Goal: Task Accomplishment & Management: Manage account settings

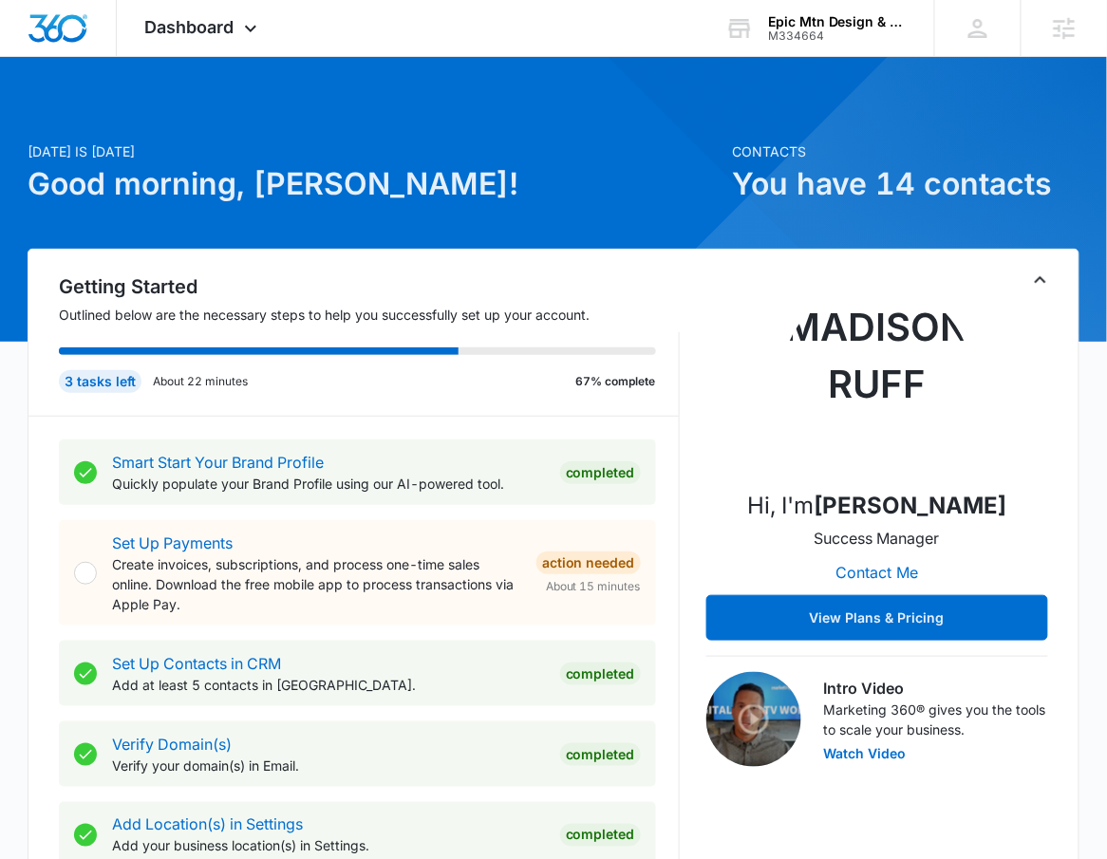
scroll to position [813, 0]
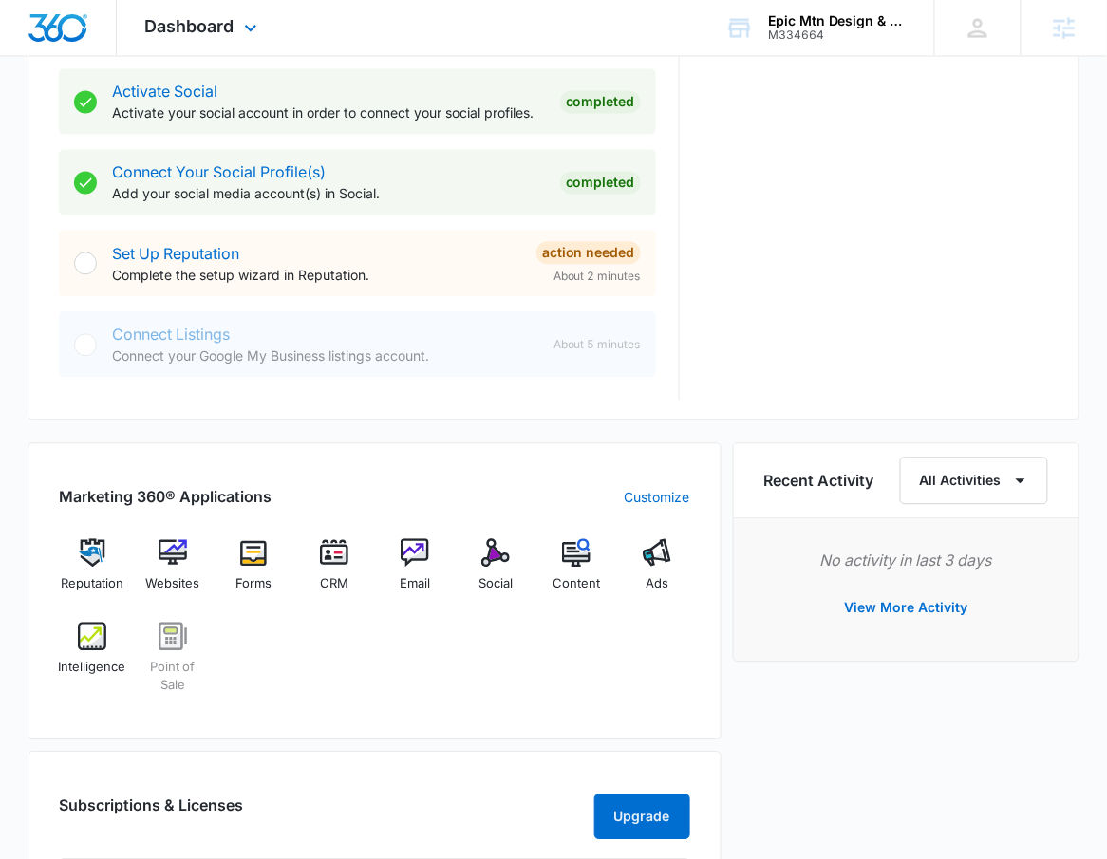
click at [196, 39] on div "Dashboard Apps Reputation Websites Forms CRM Email Social POS Content Ads Intel…" at bounding box center [204, 28] width 174 height 56
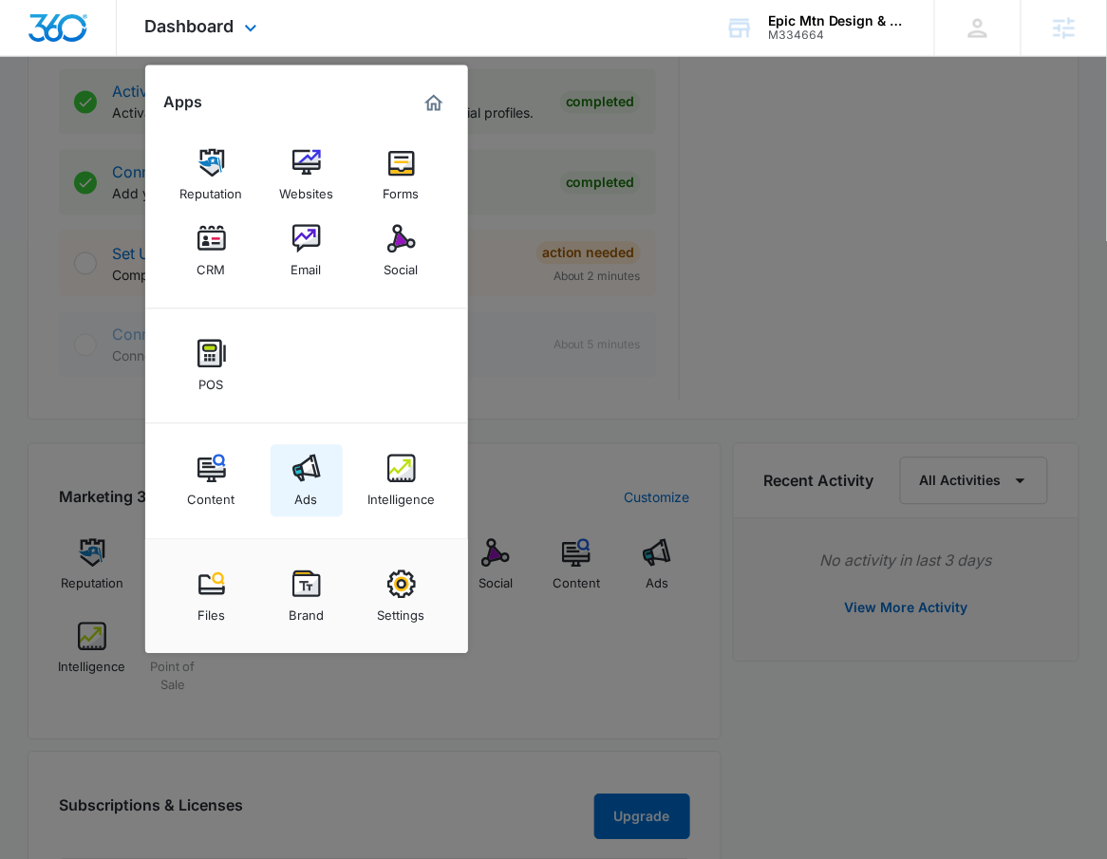
click at [302, 481] on img at bounding box center [306, 469] width 28 height 28
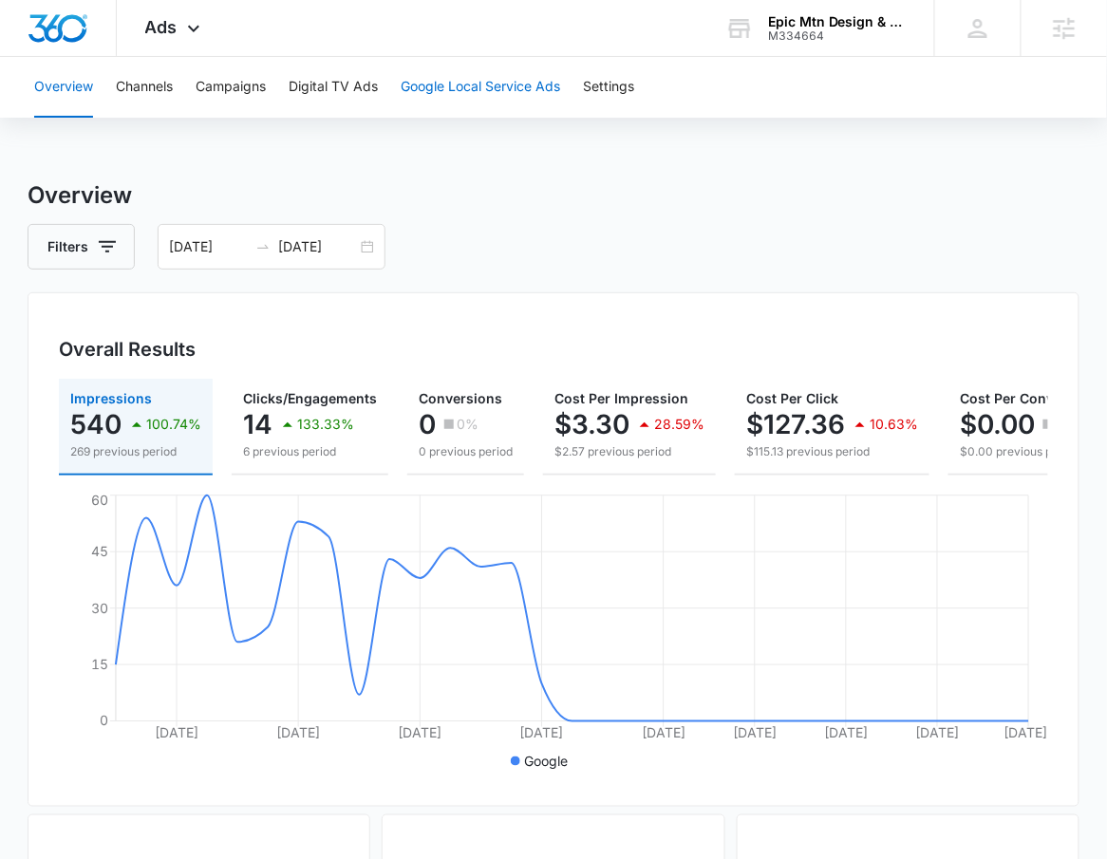
click at [540, 87] on button "Google Local Service Ads" at bounding box center [479, 87] width 159 height 61
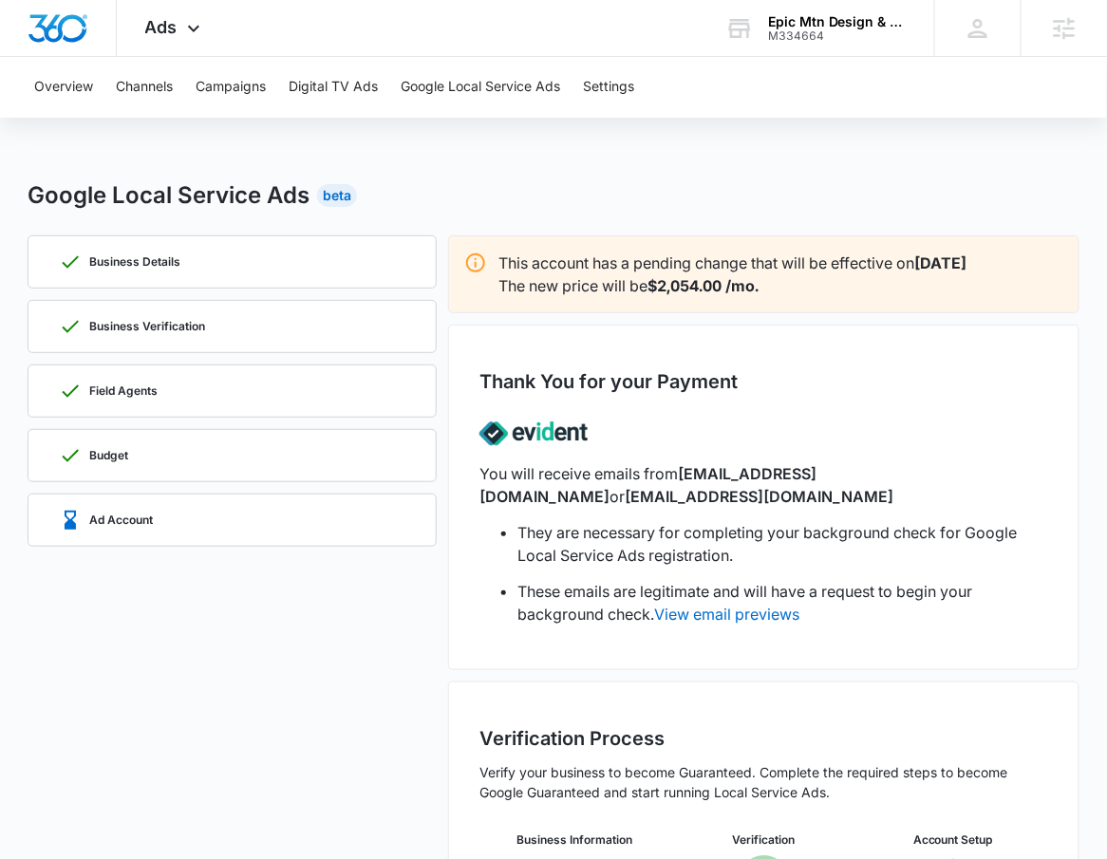
click at [336, 233] on div "Google Local Service Ads Beta Business Details Business Verification Field Agen…" at bounding box center [554, 591] width 1052 height 826
click at [315, 253] on div "Business Details" at bounding box center [232, 261] width 346 height 51
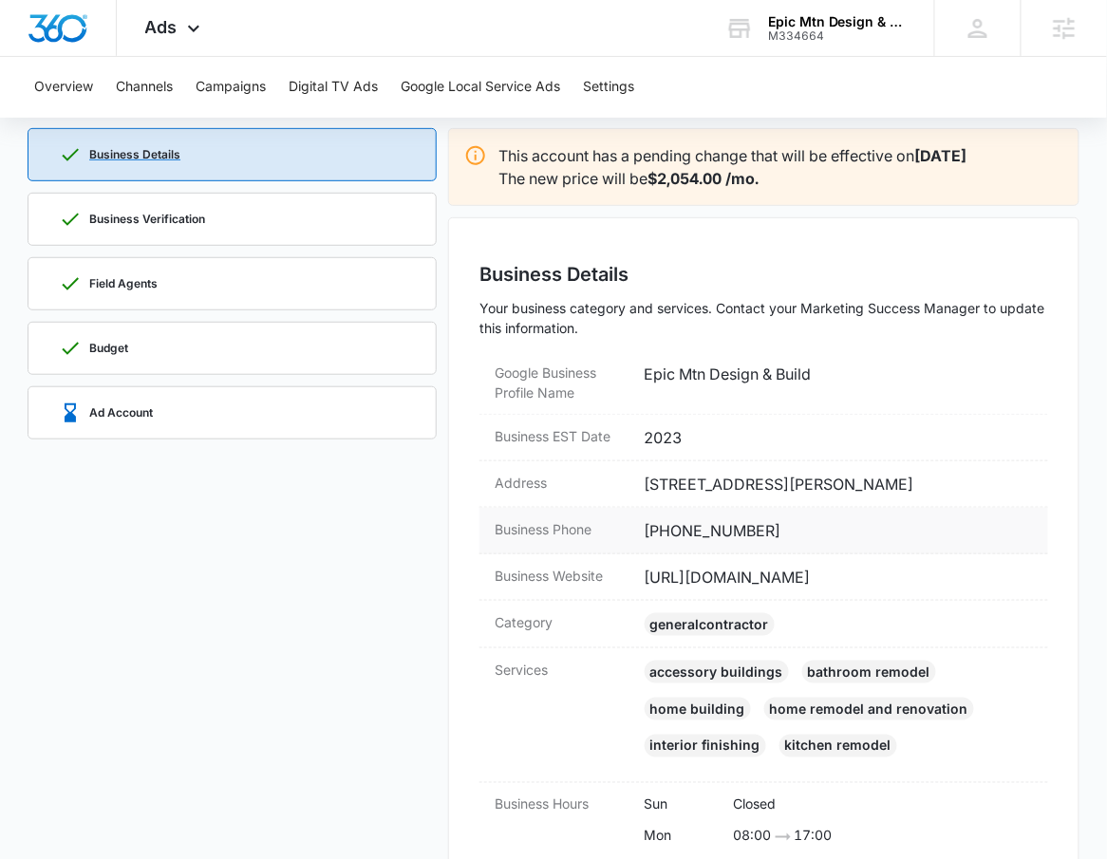
scroll to position [130, 0]
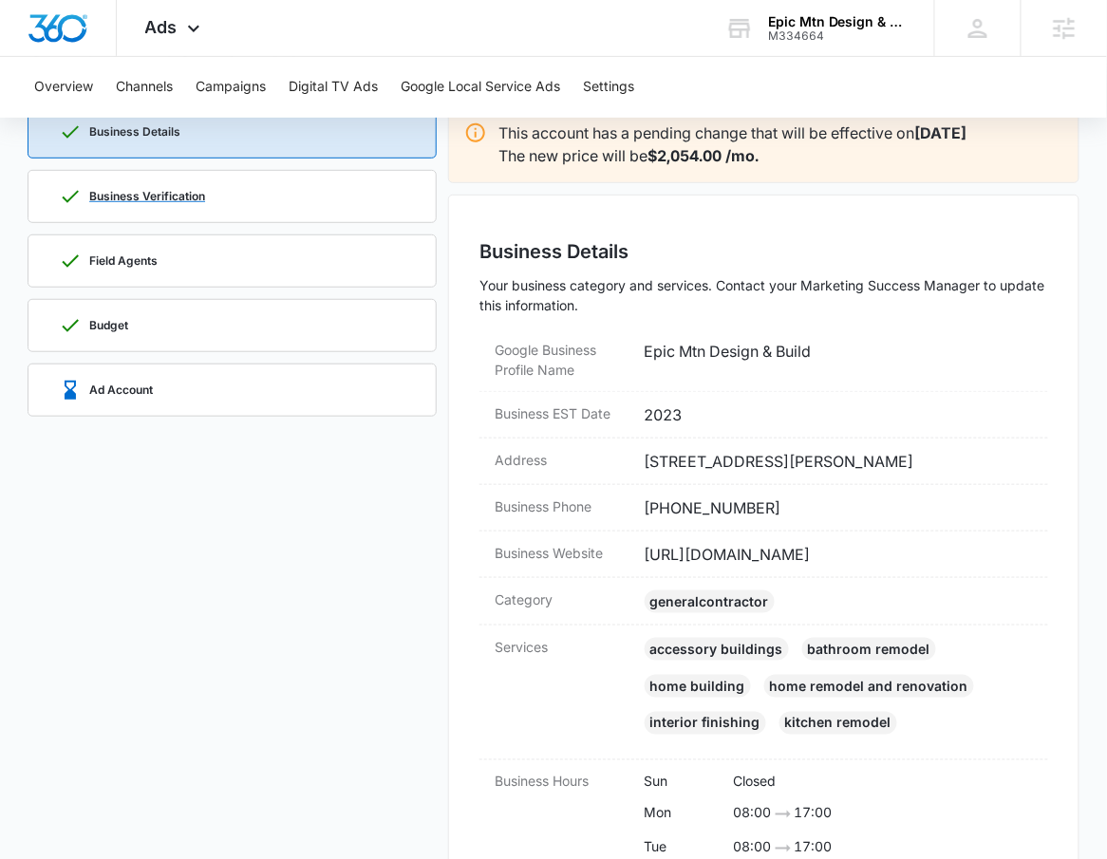
click at [193, 210] on div "Business Verification" at bounding box center [232, 196] width 346 height 51
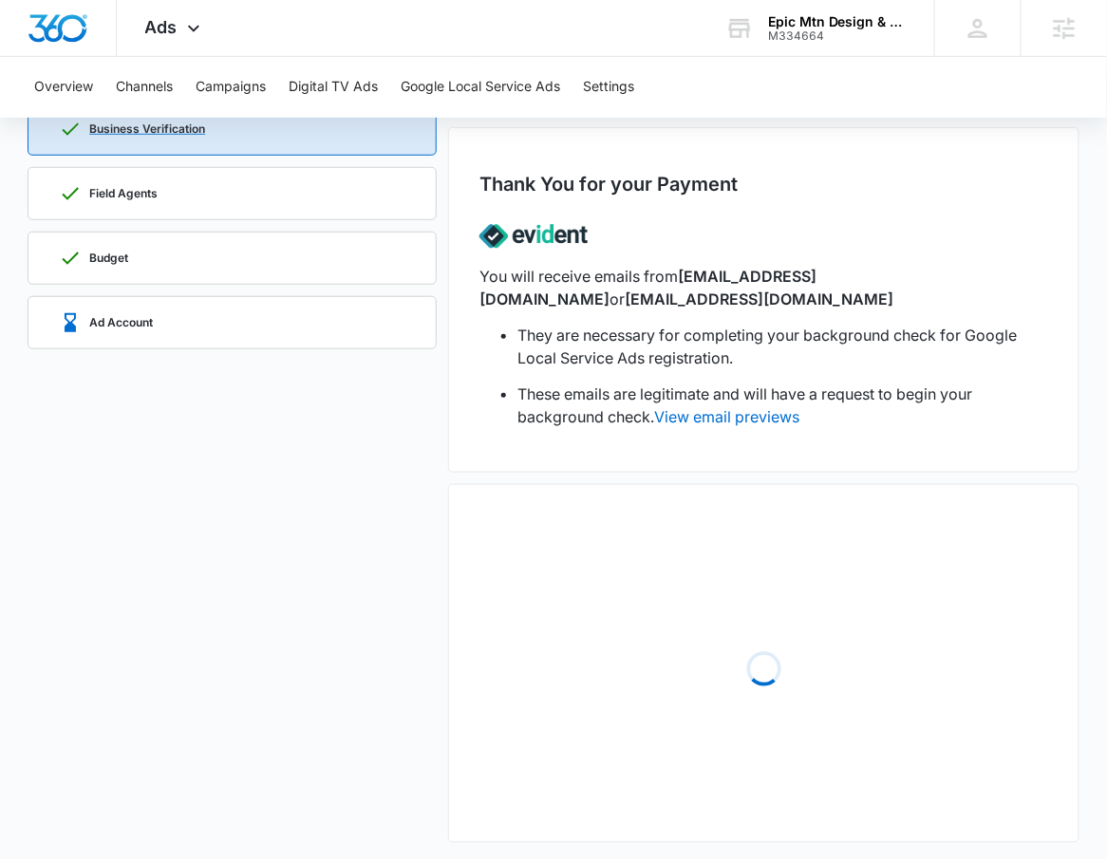
scroll to position [203, 0]
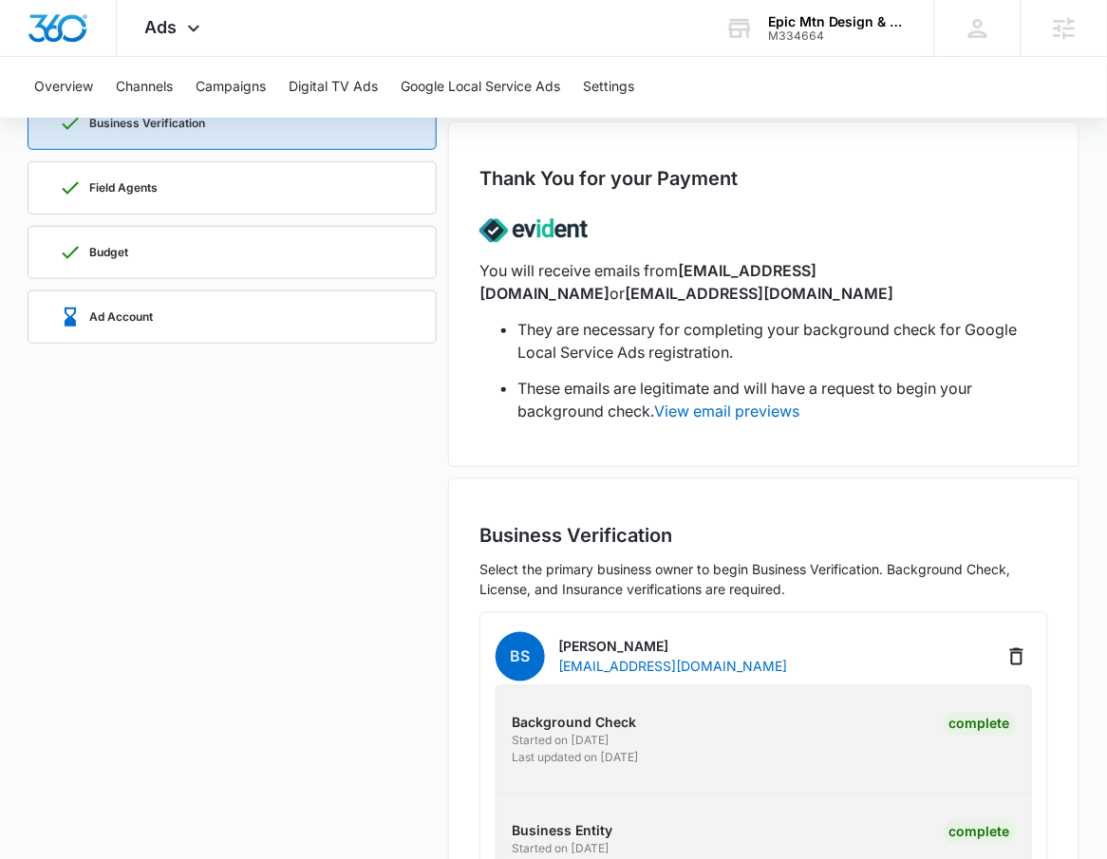
click at [579, 648] on p "Brandon Seldomridge" at bounding box center [672, 647] width 229 height 20
copy p "Brandon"
click at [661, 642] on p "Brandon Seldomridge" at bounding box center [672, 647] width 229 height 20
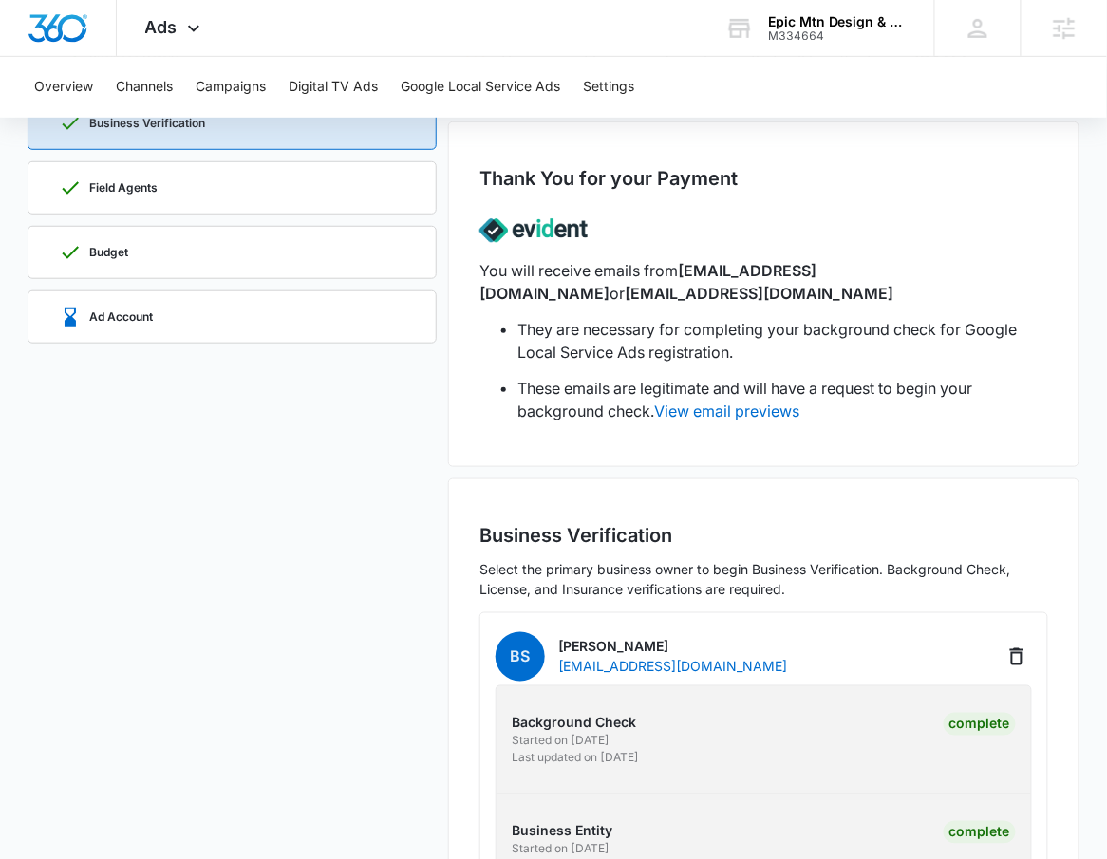
copy p "Seldomridge"
click at [180, 174] on div "Field Agents" at bounding box center [232, 187] width 346 height 51
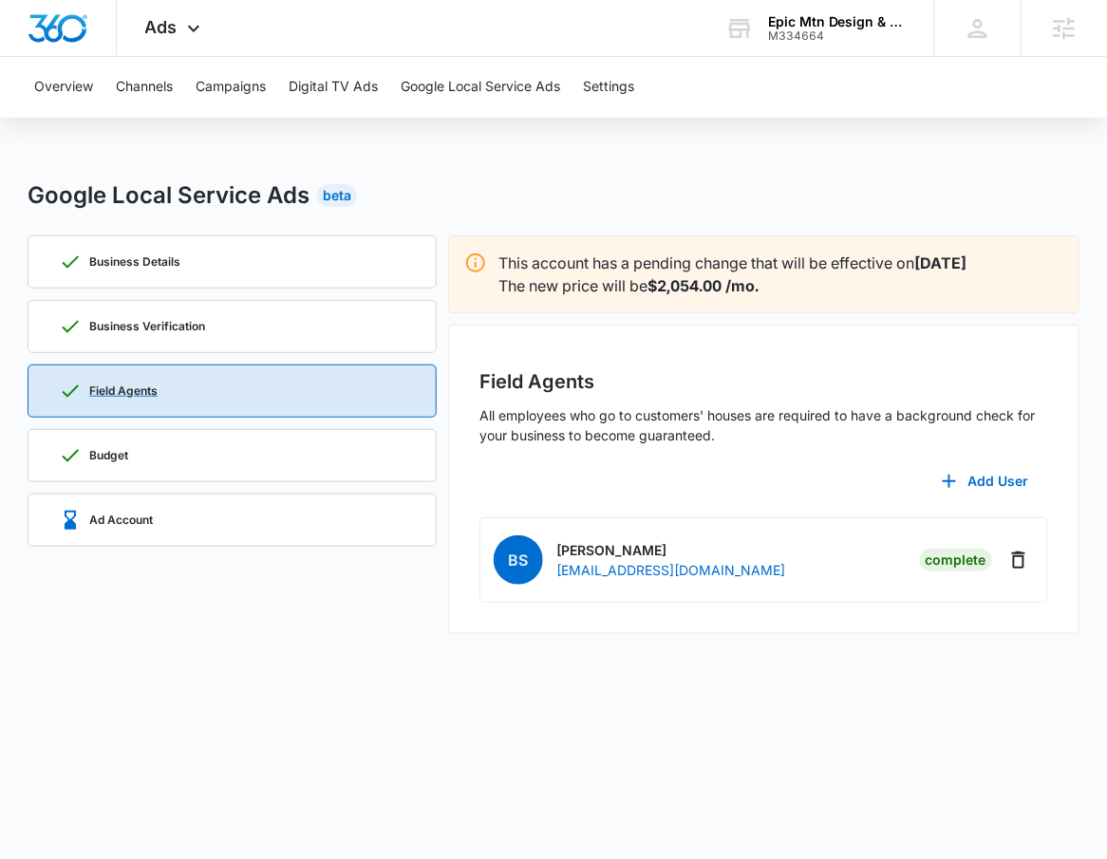
scroll to position [0, 0]
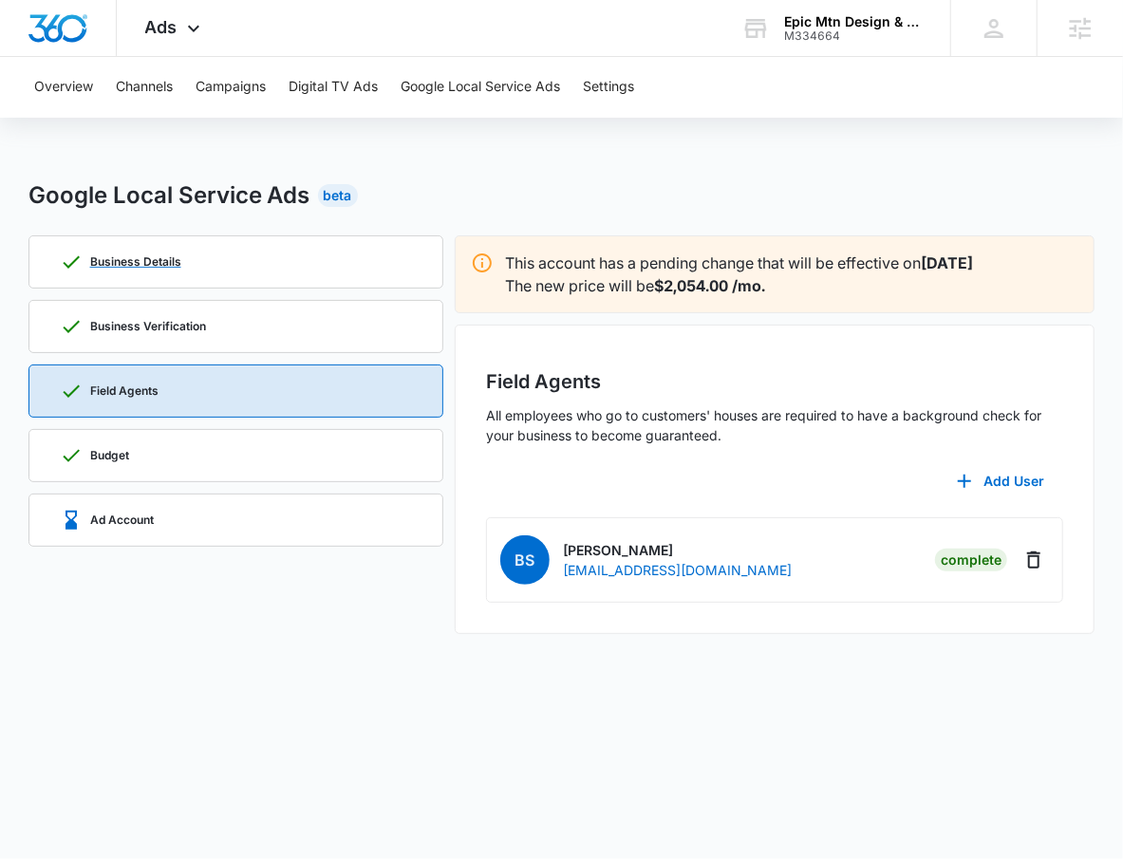
click at [251, 251] on div "Business Details" at bounding box center [236, 261] width 353 height 51
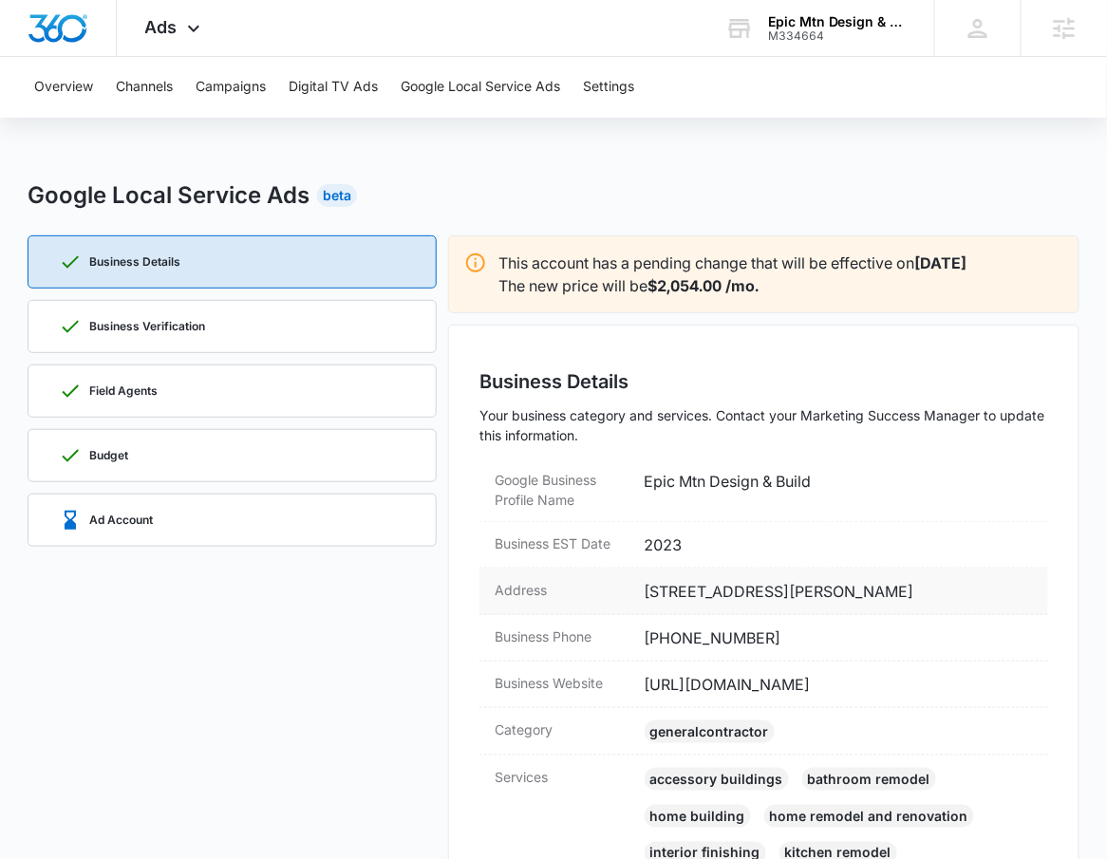
drag, startPoint x: 916, startPoint y: 600, endPoint x: 642, endPoint y: 600, distance: 274.3
click at [642, 600] on div "Address 8748 Johnson St., Arvada, CO 80005" at bounding box center [763, 591] width 568 height 47
copy dd "8748 Johnson St., Arvada, CO 80005"
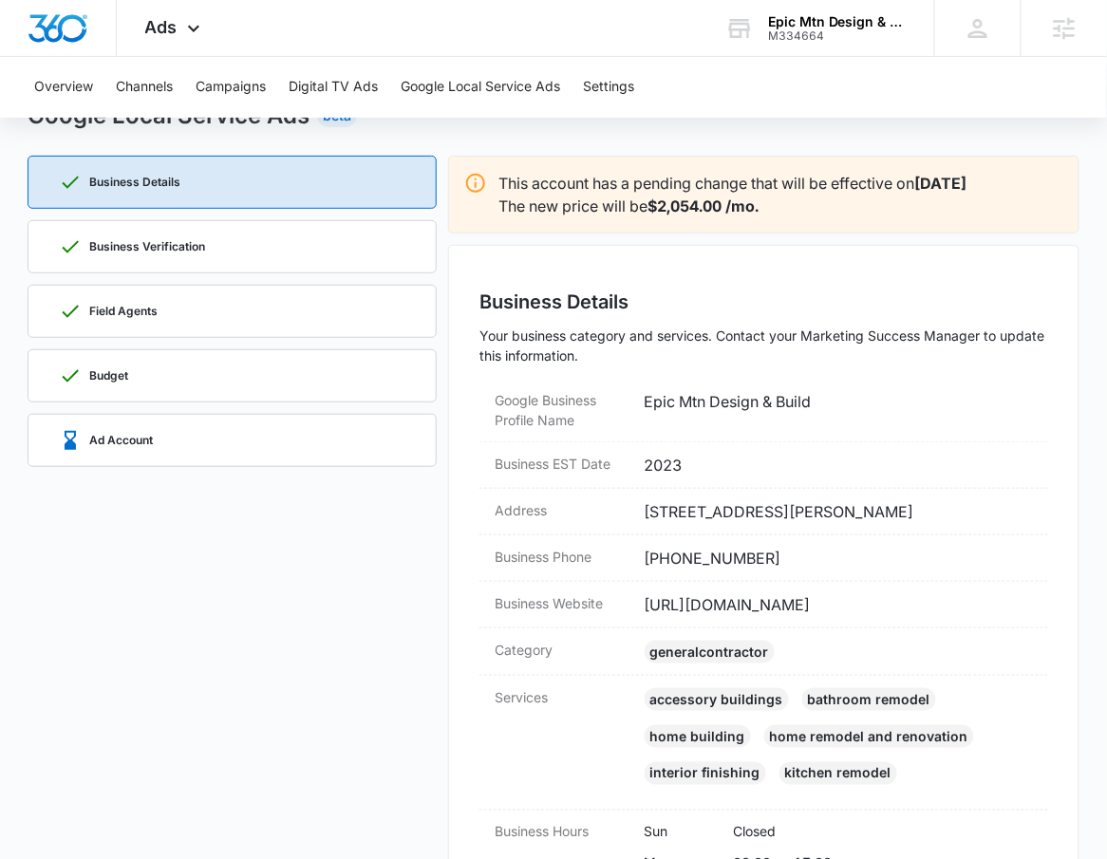
scroll to position [146, 0]
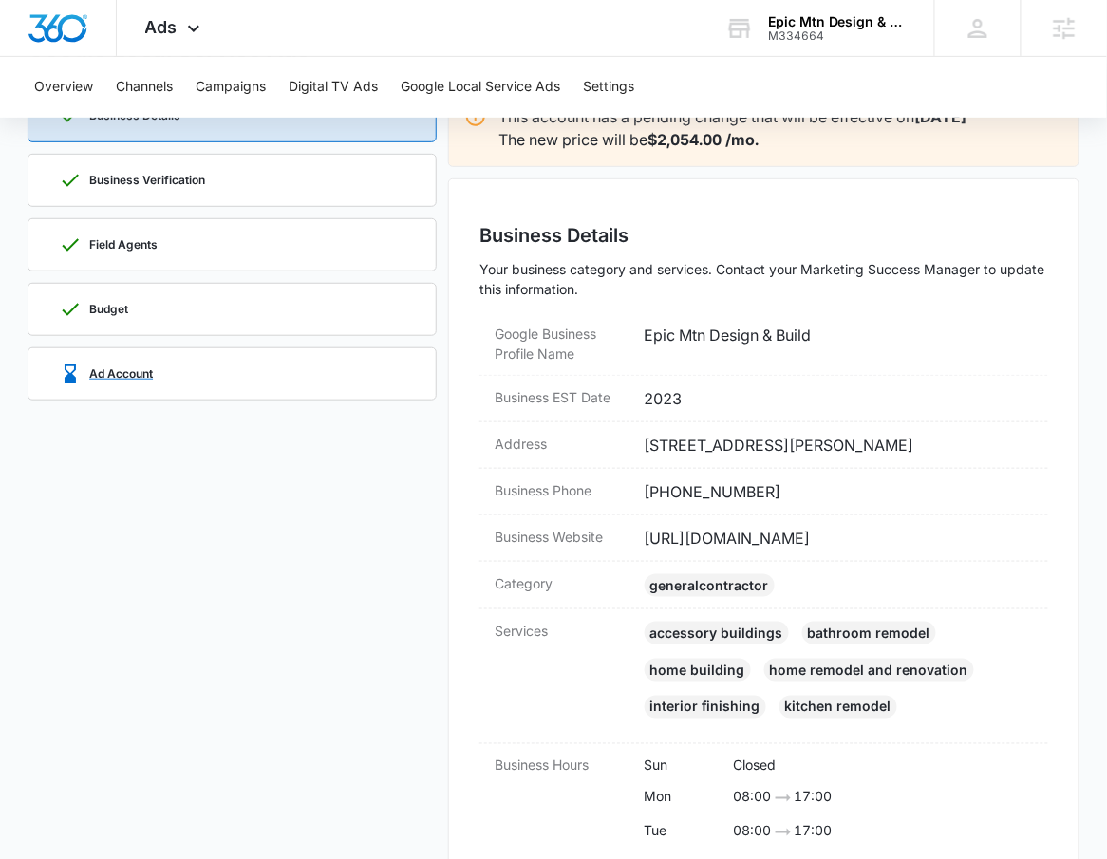
click at [286, 365] on div "Ad Account" at bounding box center [232, 373] width 346 height 51
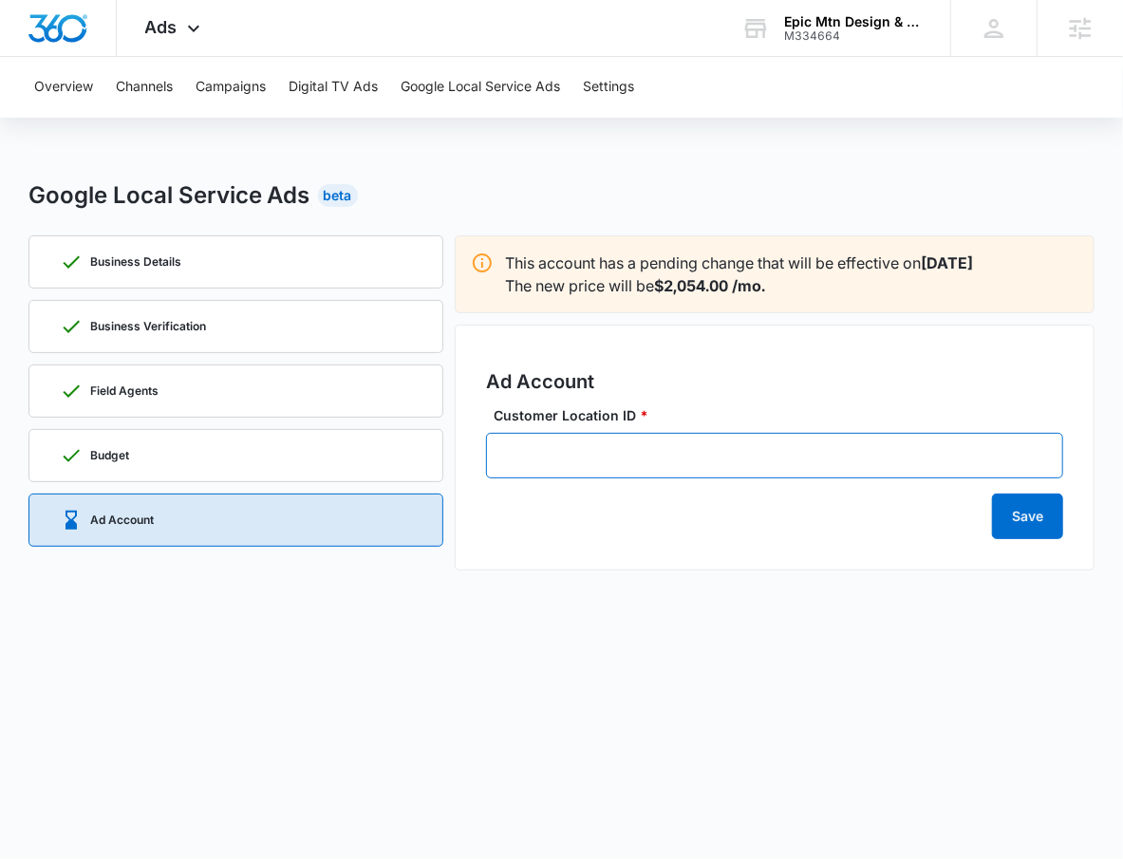
click at [526, 456] on input "Customer Location ID *" at bounding box center [774, 456] width 577 height 46
paste input "842-070-6137"
drag, startPoint x: 629, startPoint y: 462, endPoint x: 481, endPoint y: 427, distance: 152.2
click at [481, 427] on div "Ad Account Customer Location ID * 842-070-6137 Save" at bounding box center [775, 448] width 640 height 246
type input "842-070-6137"
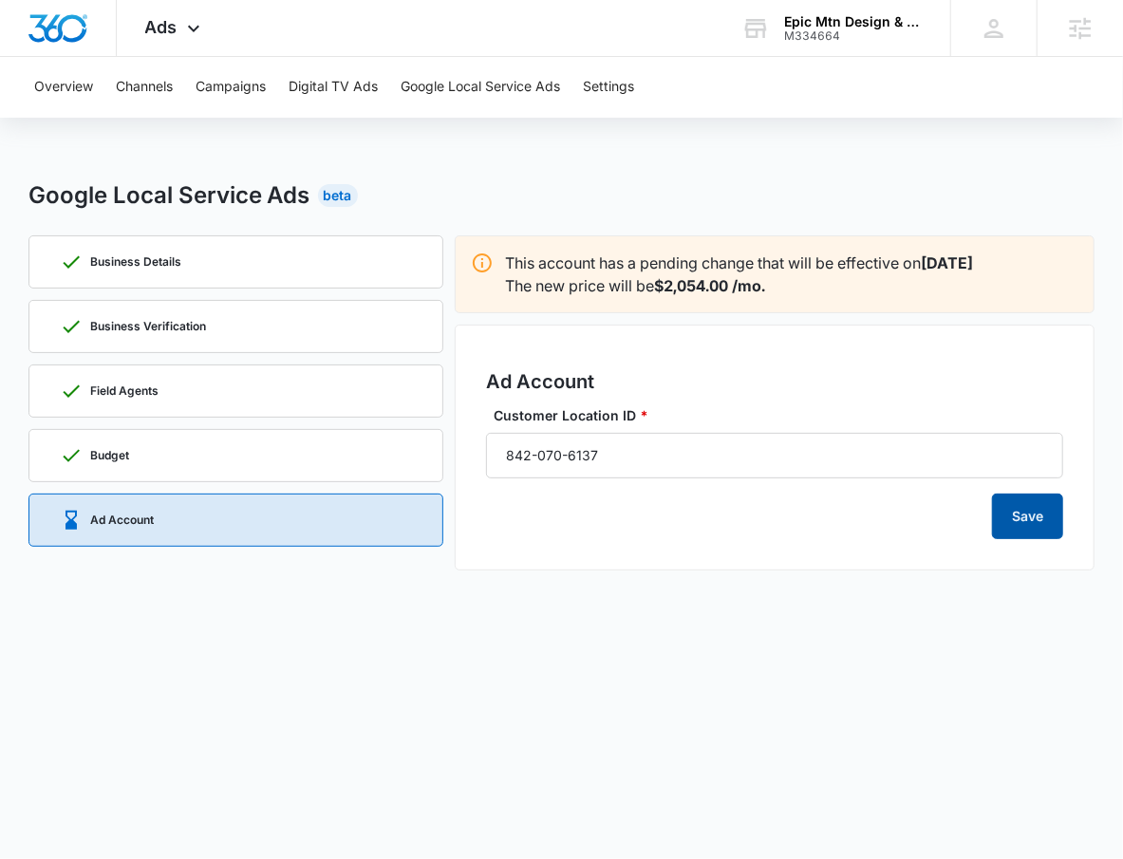
click at [1017, 522] on button "Save" at bounding box center [1027, 516] width 71 height 46
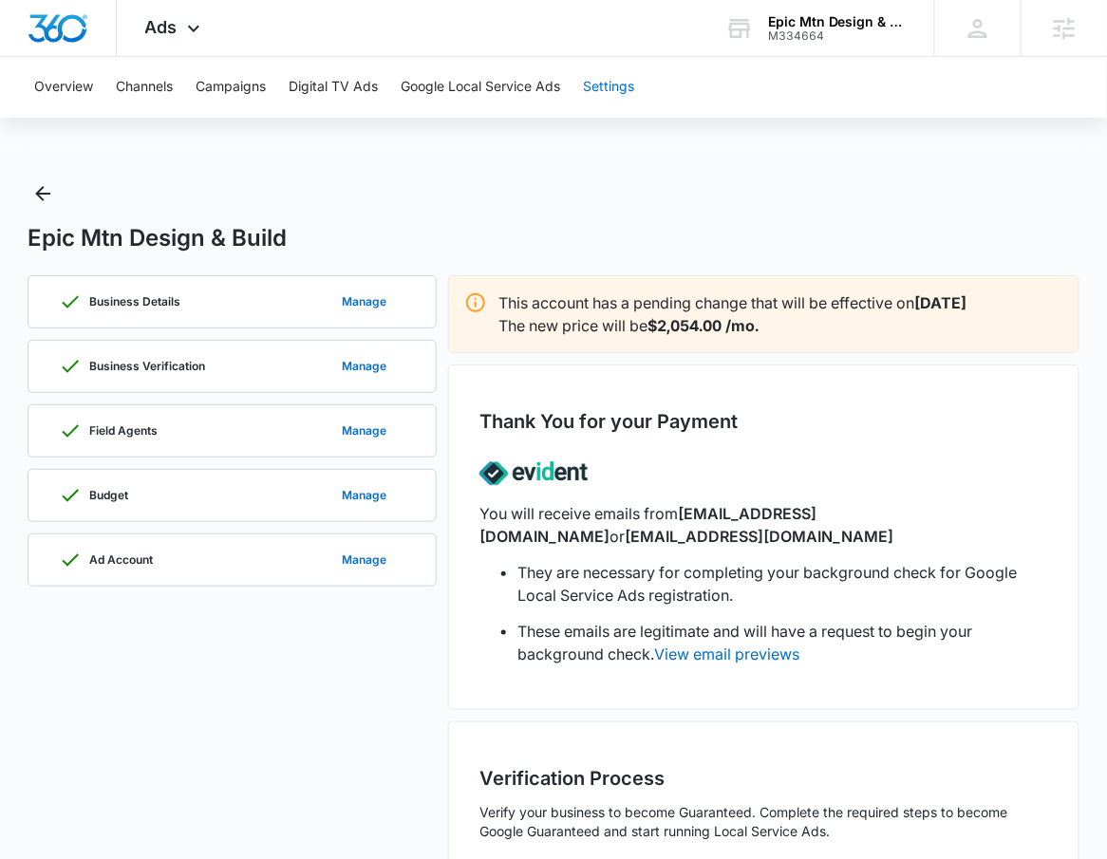
click at [627, 93] on button "Settings" at bounding box center [608, 87] width 51 height 61
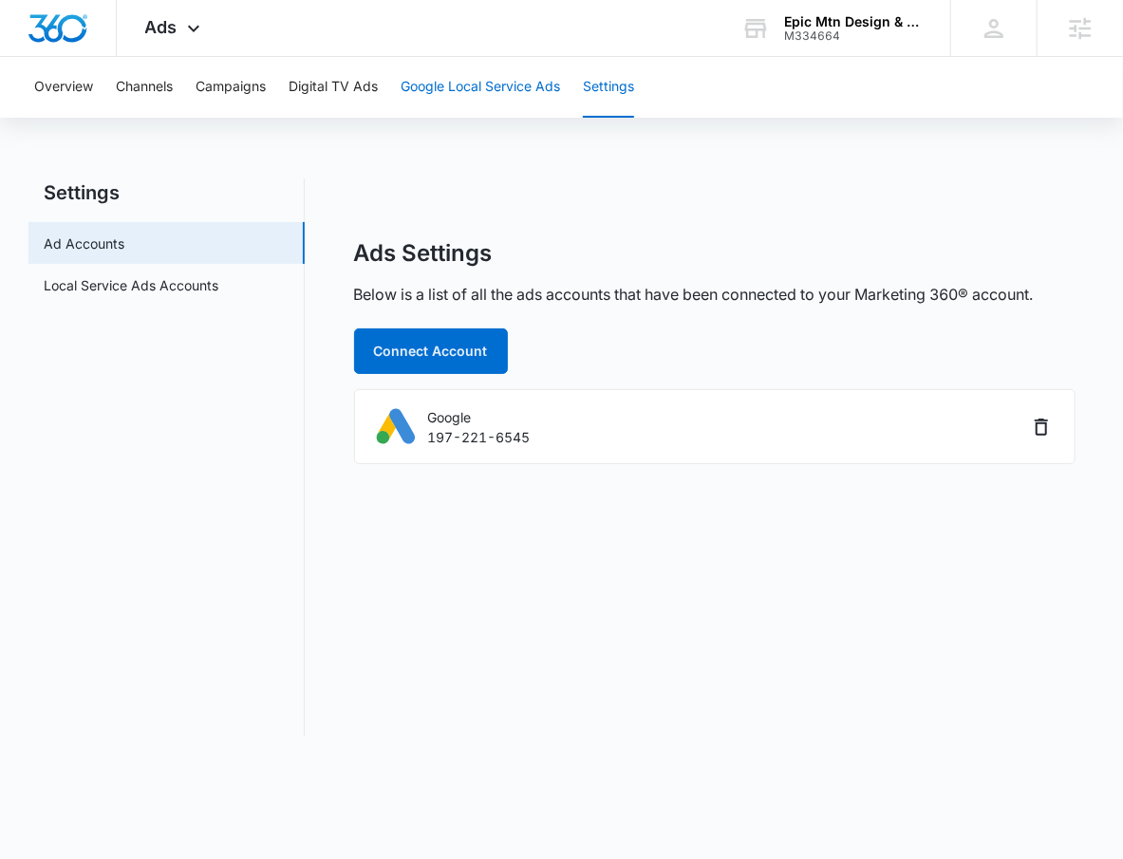
click at [522, 108] on button "Google Local Service Ads" at bounding box center [479, 87] width 159 height 61
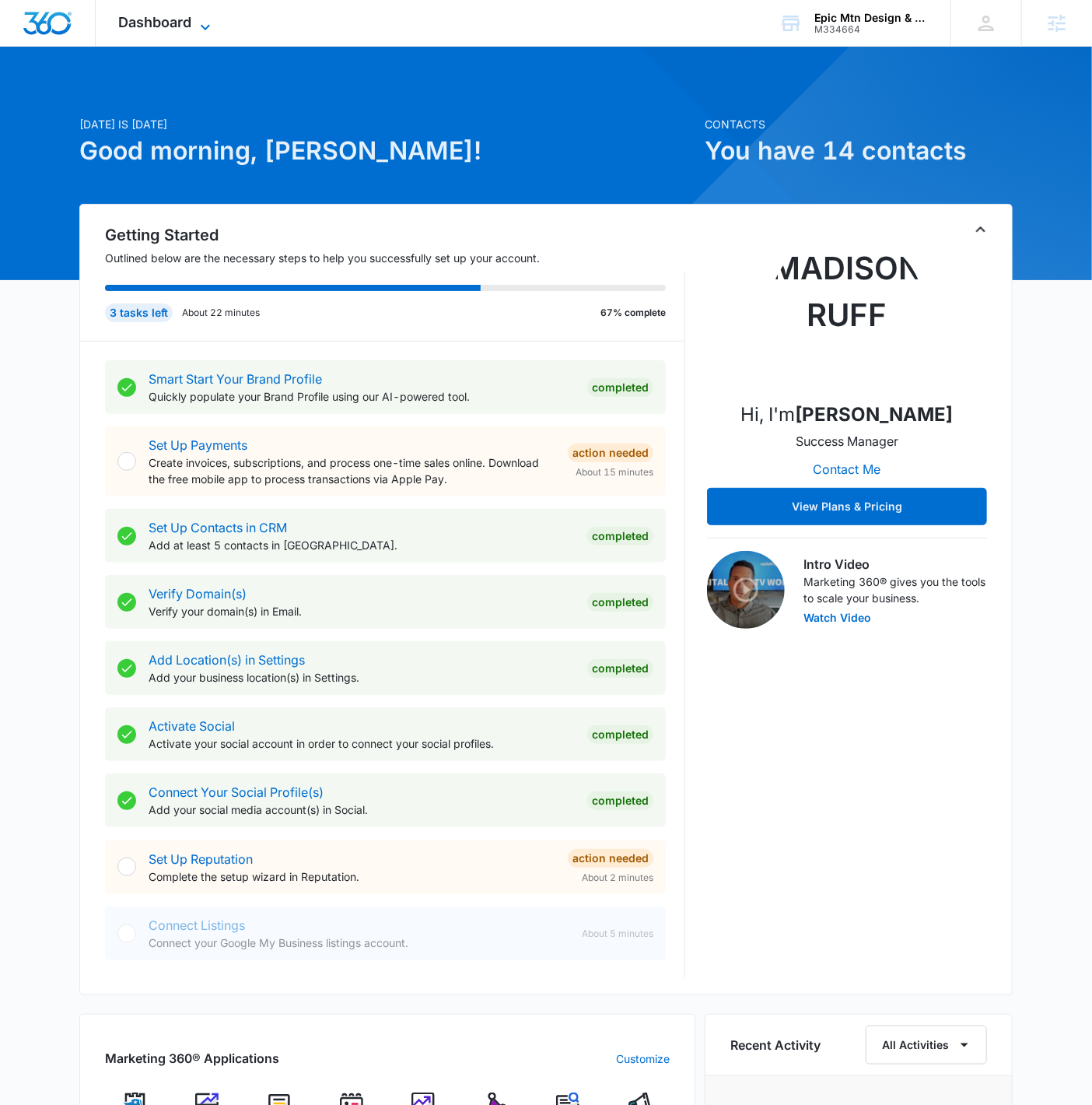
click at [207, 25] on icon at bounding box center [205, 27] width 19 height 19
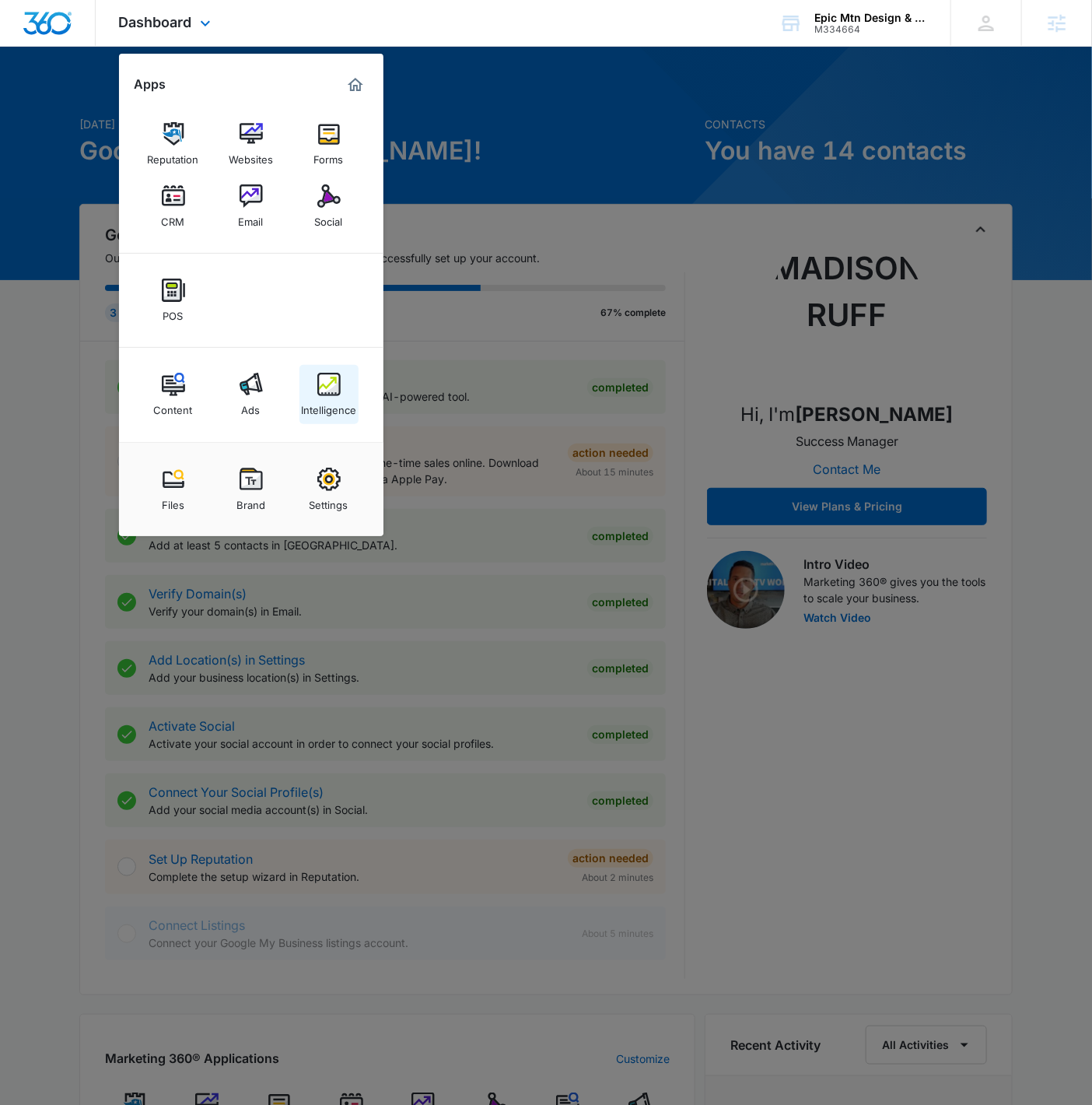
click at [352, 416] on div "Intelligence" at bounding box center [328, 406] width 55 height 20
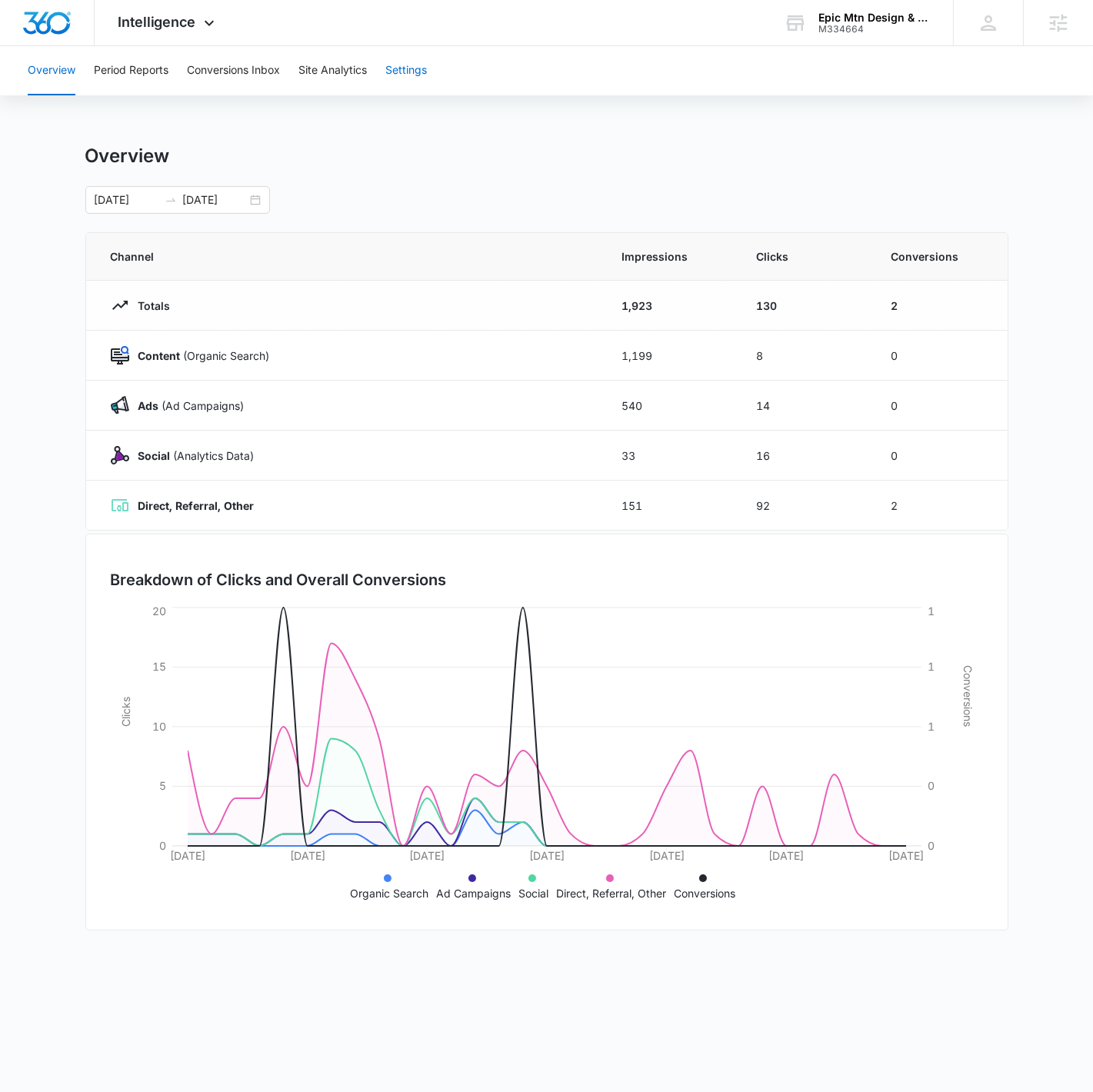
click at [417, 67] on button "Settings" at bounding box center [405, 70] width 41 height 49
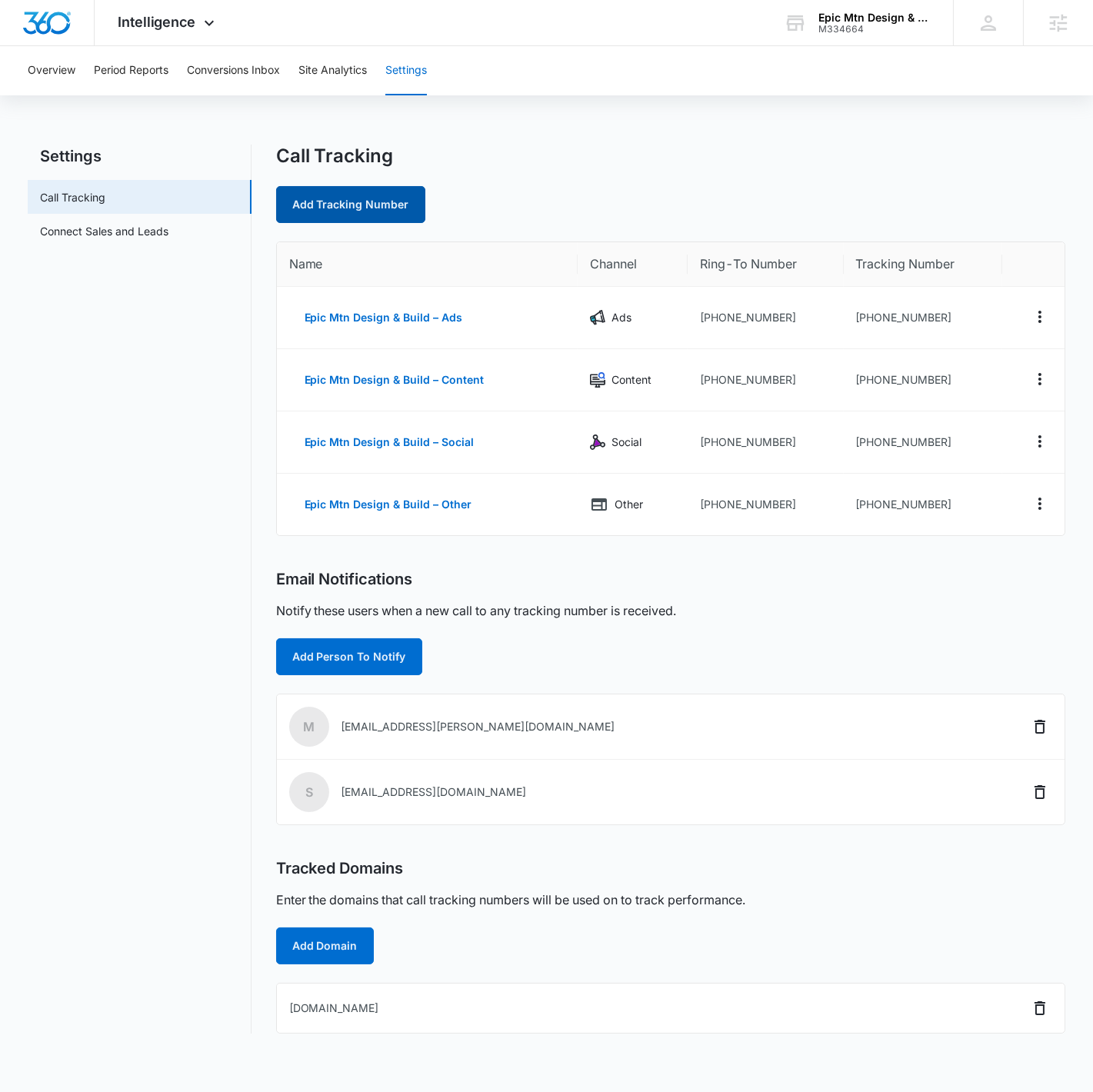
click at [382, 211] on link "Add Tracking Number" at bounding box center [351, 205] width 149 height 37
select select "by_area_code"
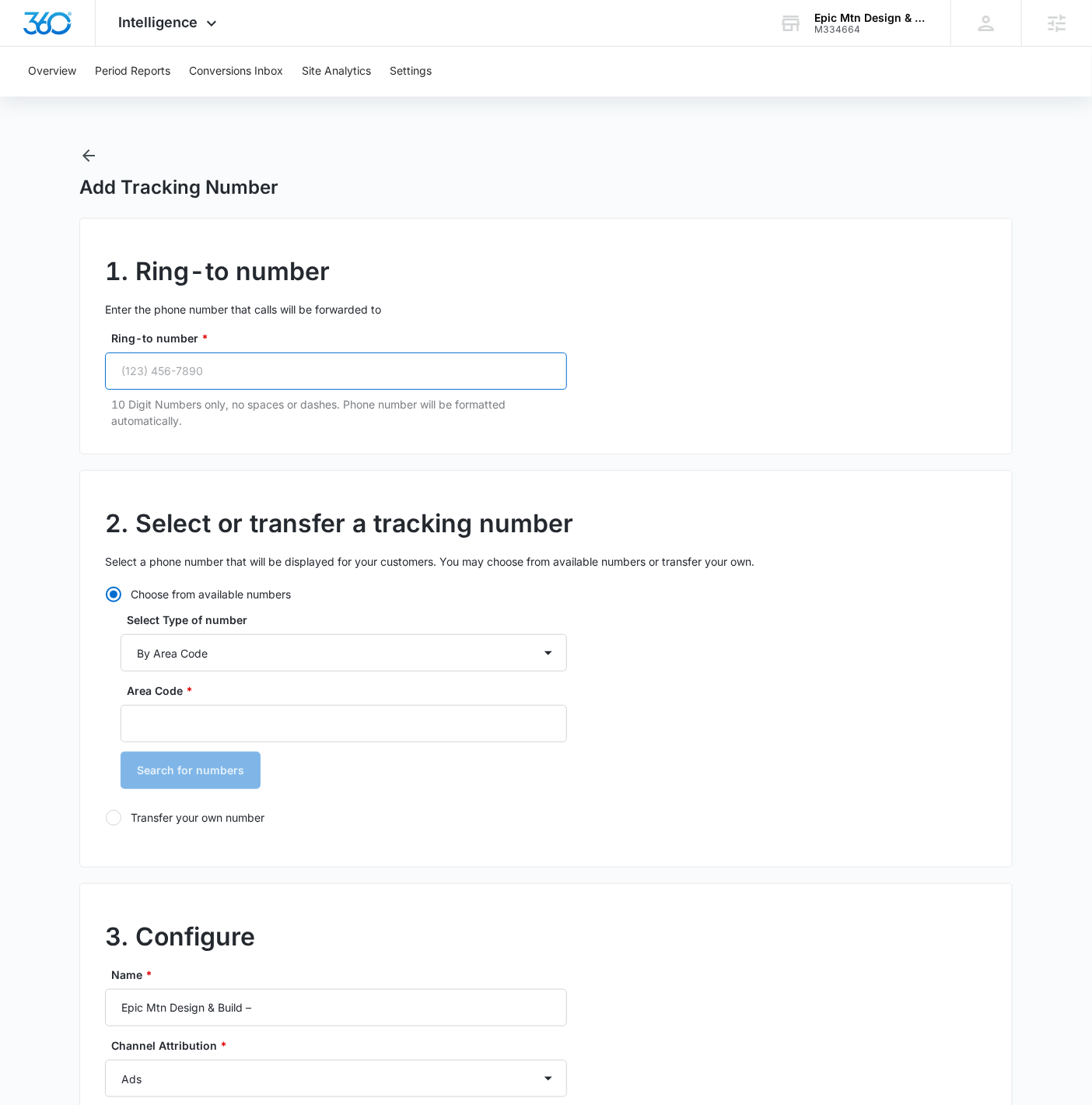
click at [377, 362] on input "Ring-to number *" at bounding box center [336, 371] width 462 height 38
click at [84, 157] on icon "button" at bounding box center [89, 155] width 12 height 12
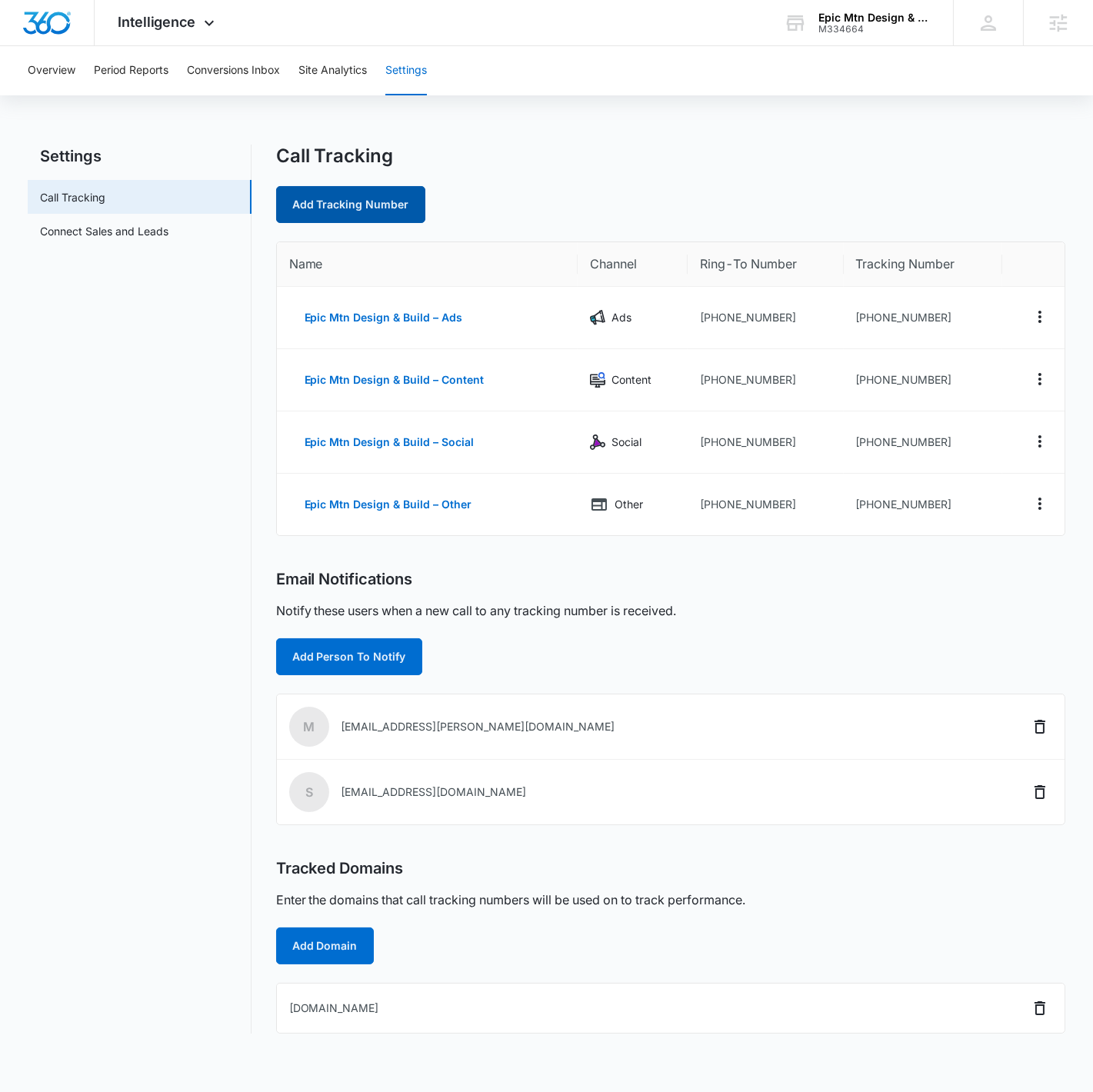
click at [399, 211] on link "Add Tracking Number" at bounding box center [351, 205] width 149 height 37
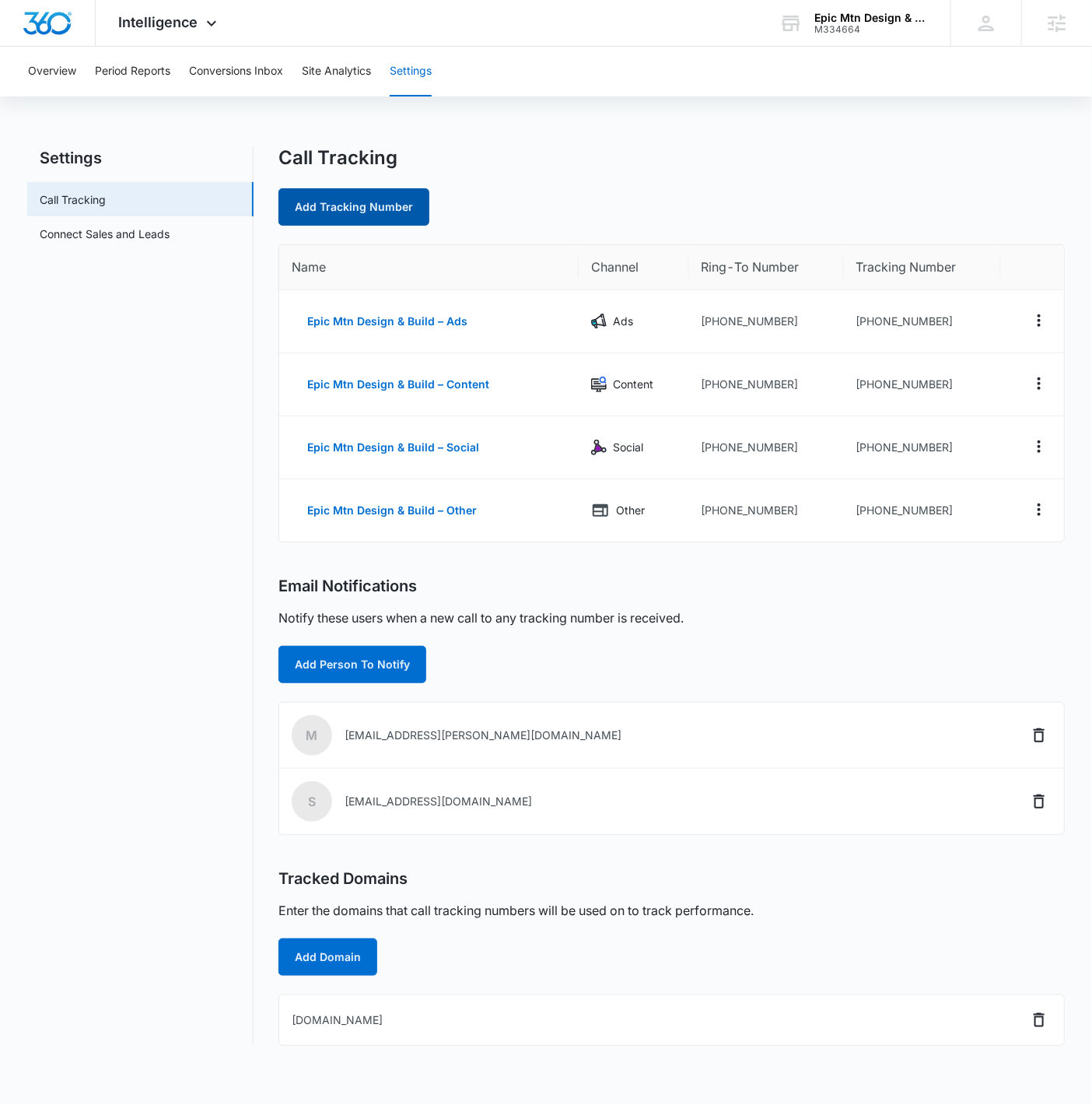
select select "by_area_code"
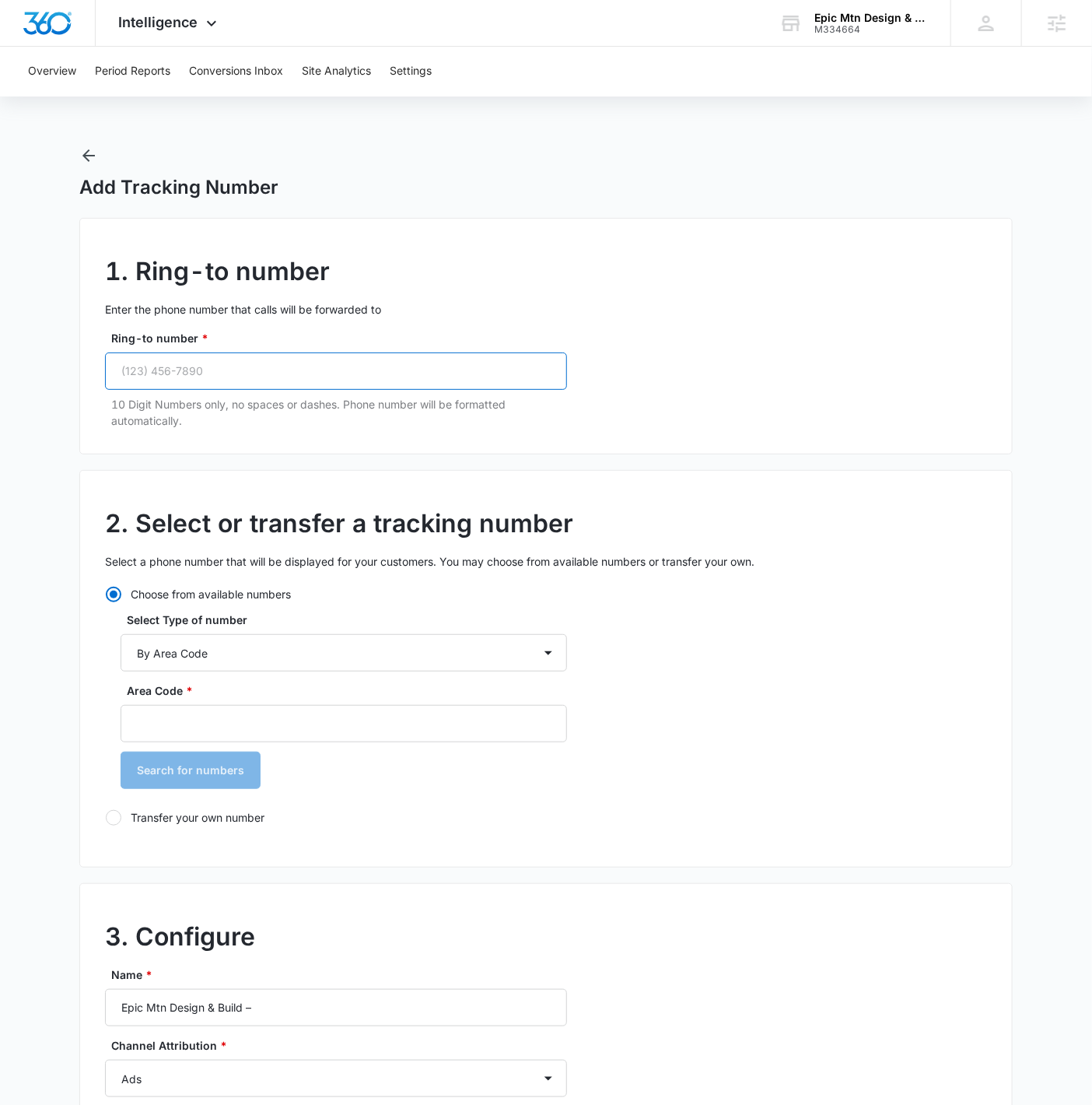
click at [394, 365] on input "Ring-to number *" at bounding box center [336, 371] width 462 height 38
paste input "(720) 491-1816"
type input "(720) 491-1816"
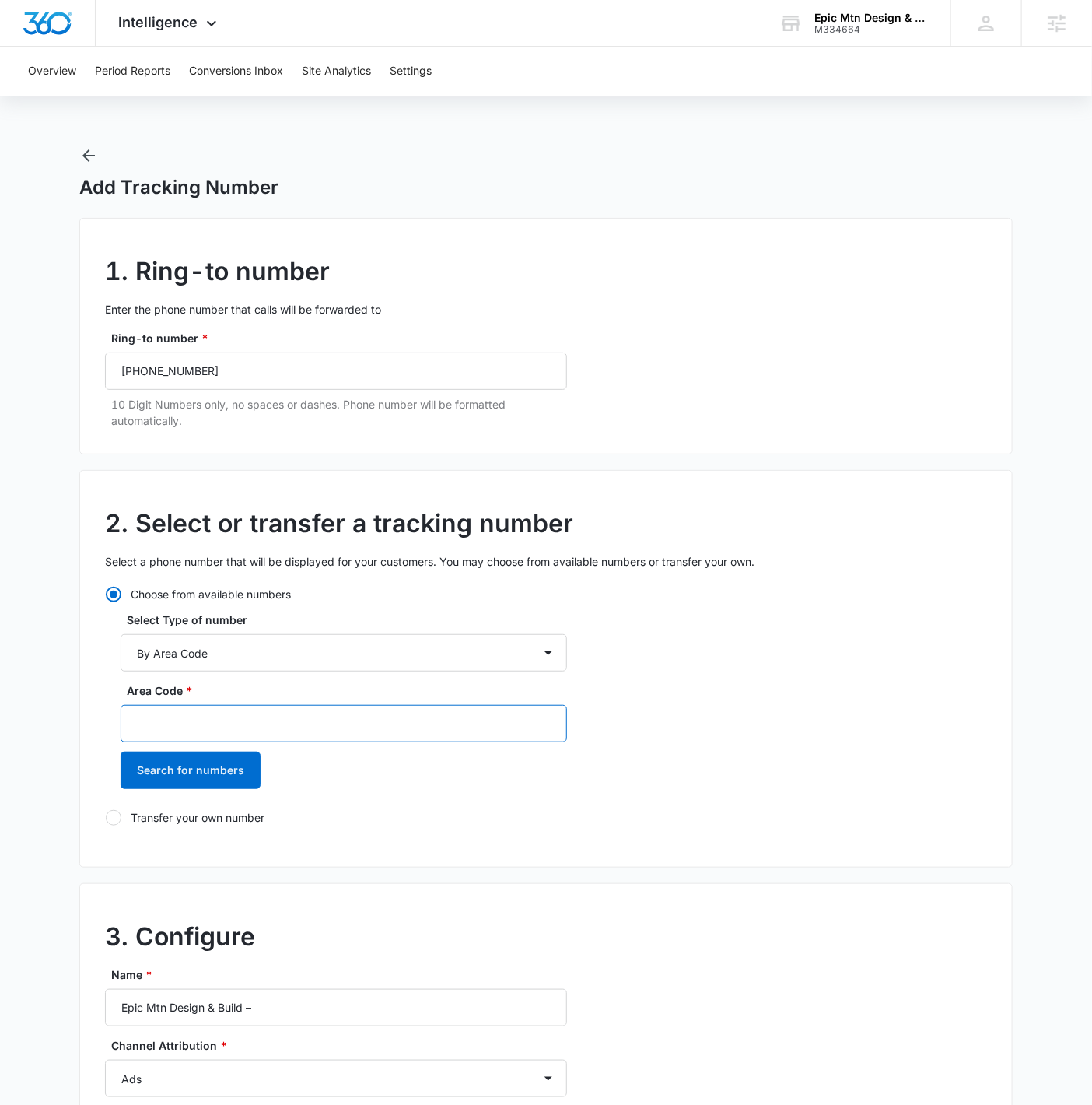
click at [223, 703] on input "Area Code *" at bounding box center [344, 724] width 447 height 38
type input "2"
type input "720"
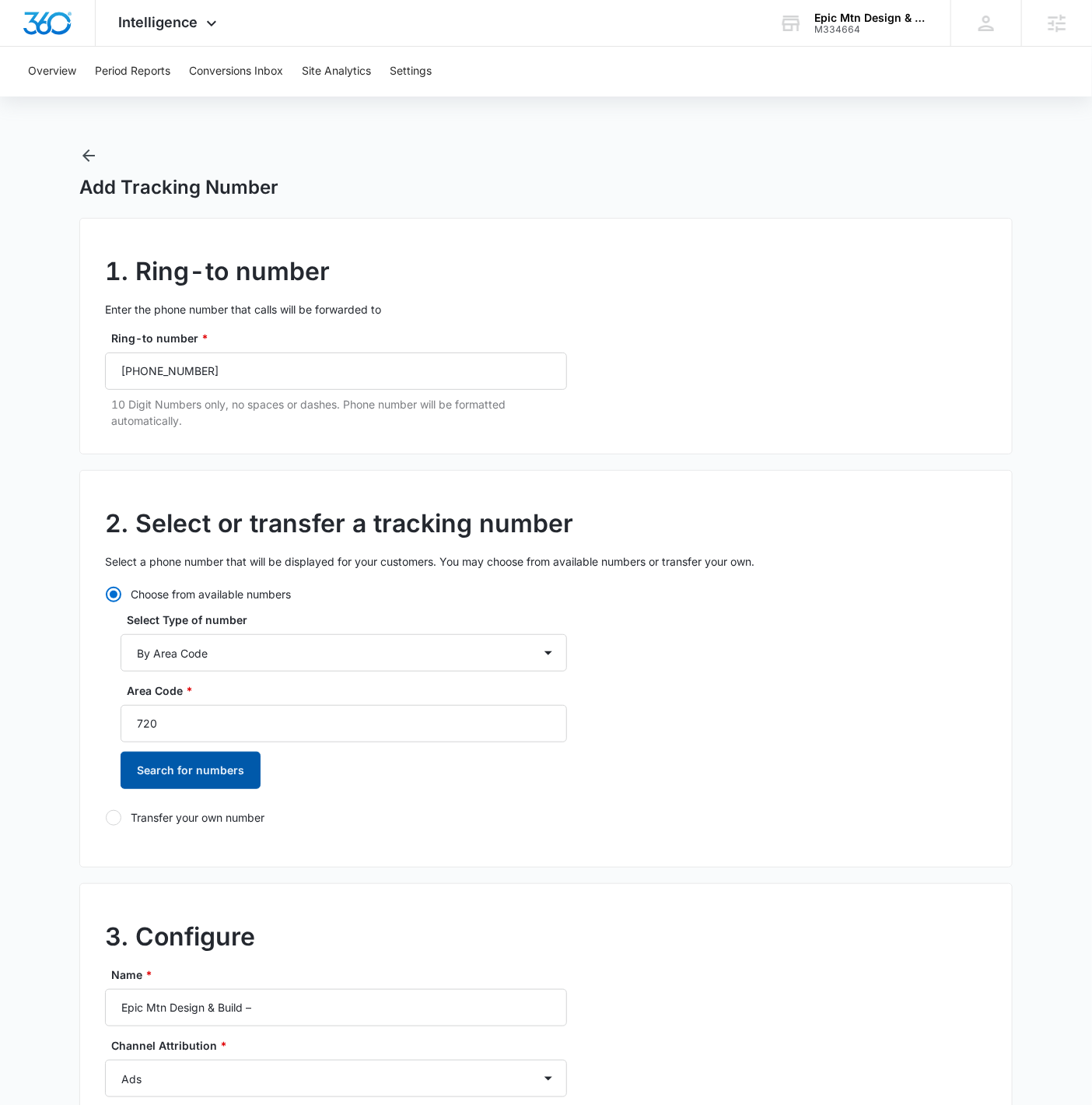
drag, startPoint x: 219, startPoint y: 753, endPoint x: 212, endPoint y: 763, distance: 12.2
click at [213, 703] on button "Search for numbers" at bounding box center [190, 771] width 140 height 38
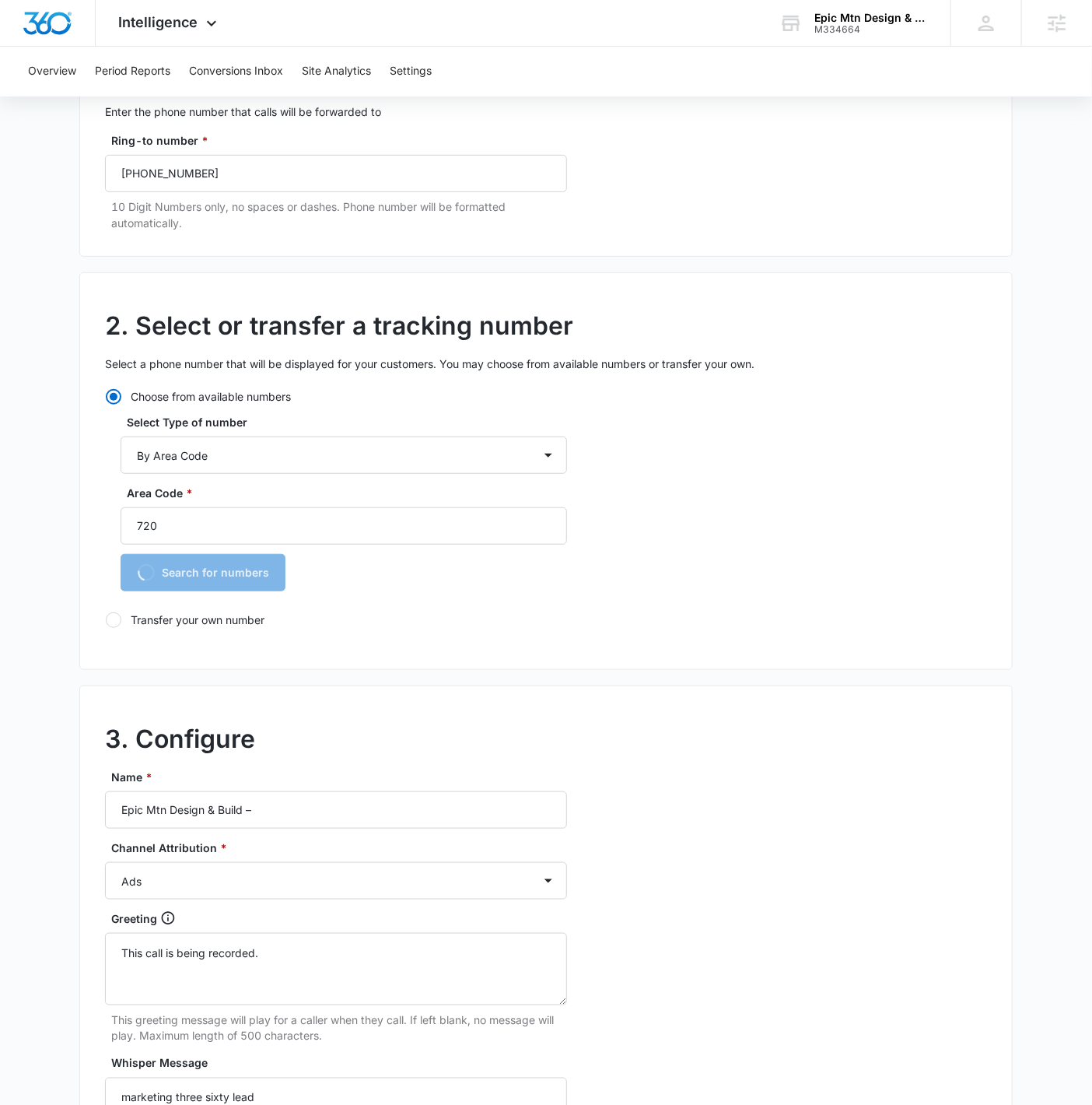
scroll to position [200, 0]
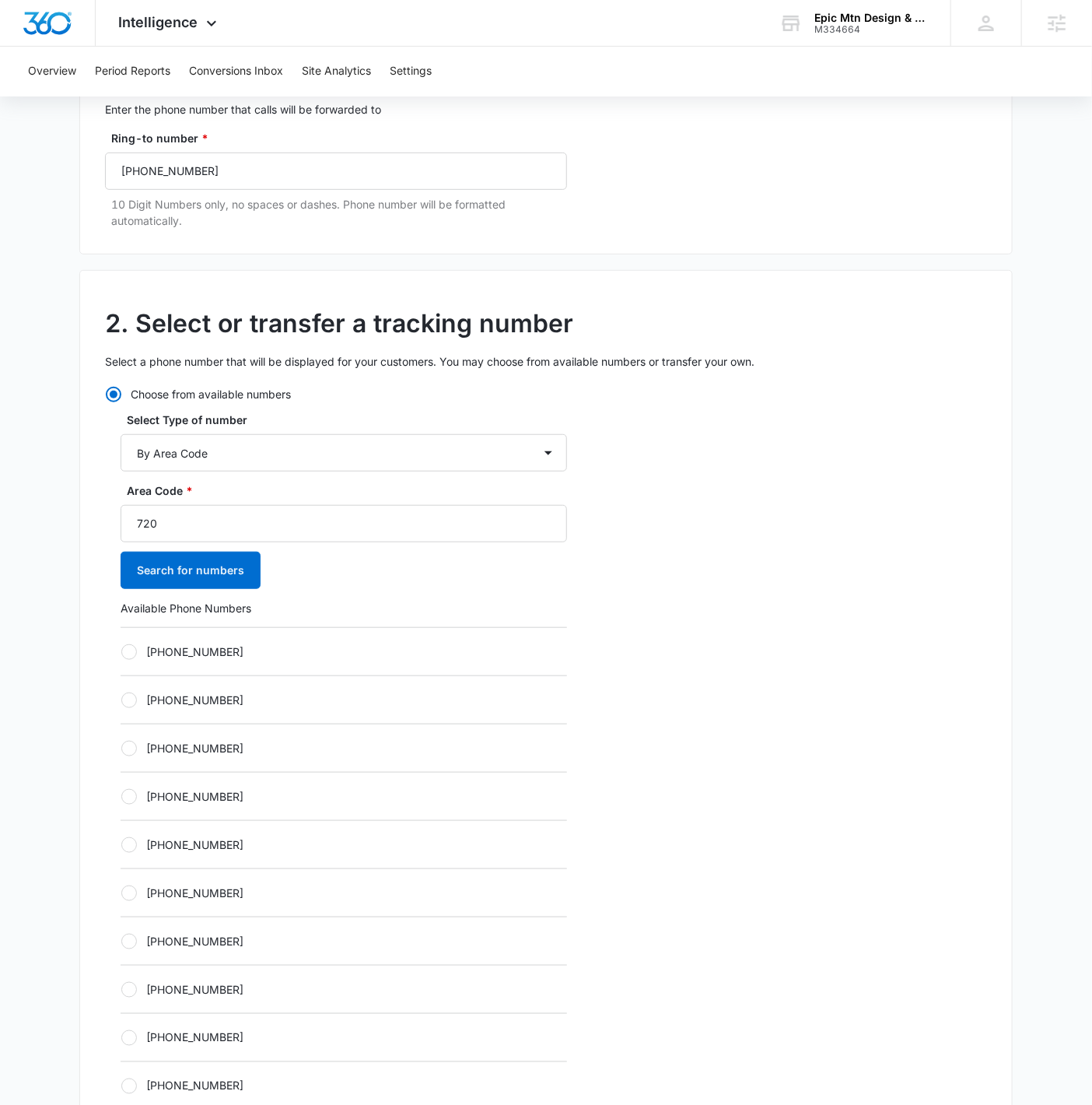
click at [362, 675] on div "+17203162249" at bounding box center [344, 699] width 447 height 48
click at [377, 643] on label "+17203162247" at bounding box center [344, 652] width 447 height 16
click at [121, 651] on input "+17203162247" at bounding box center [121, 651] width 1 height 1
radio input "true"
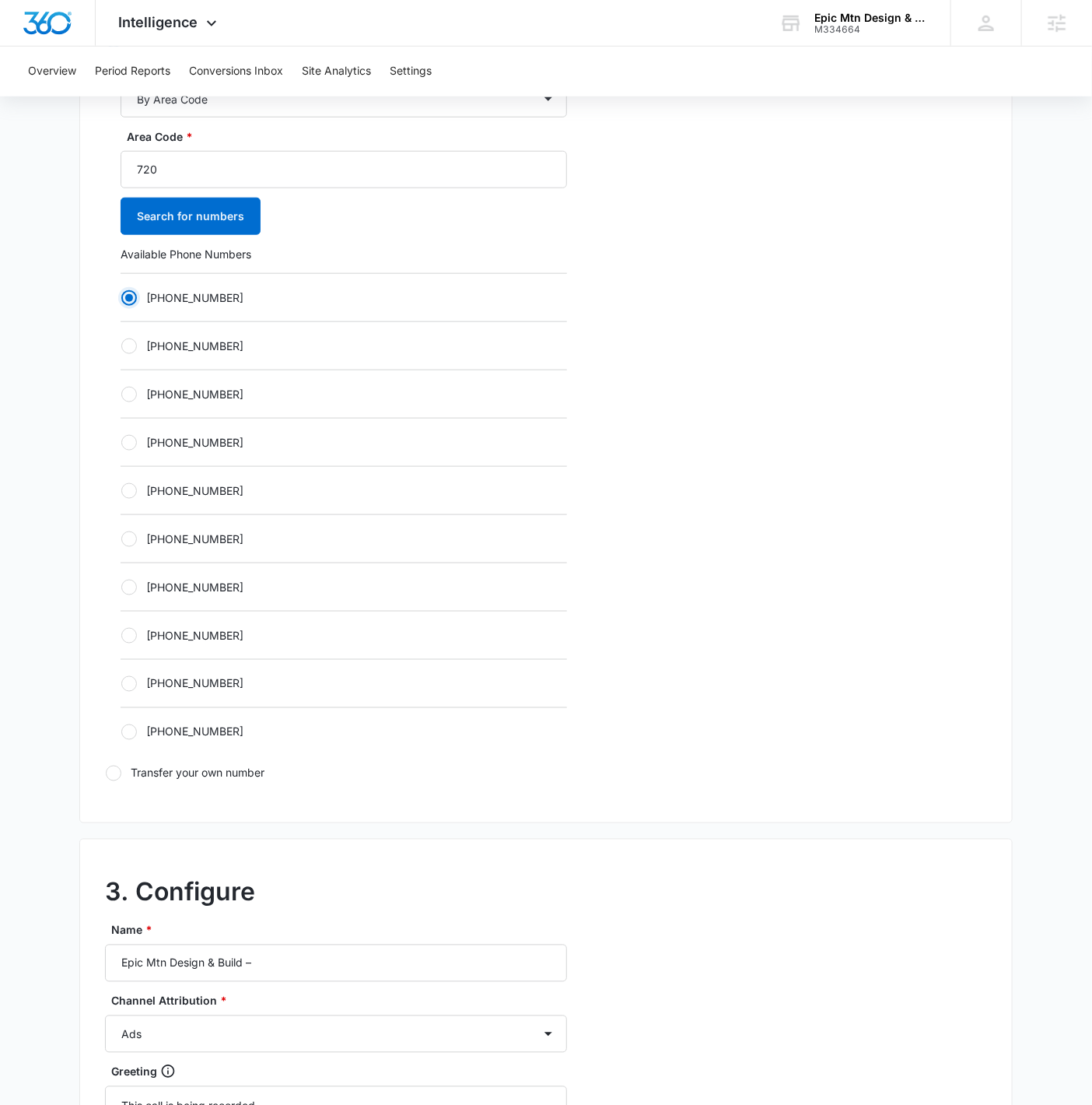
scroll to position [939, 0]
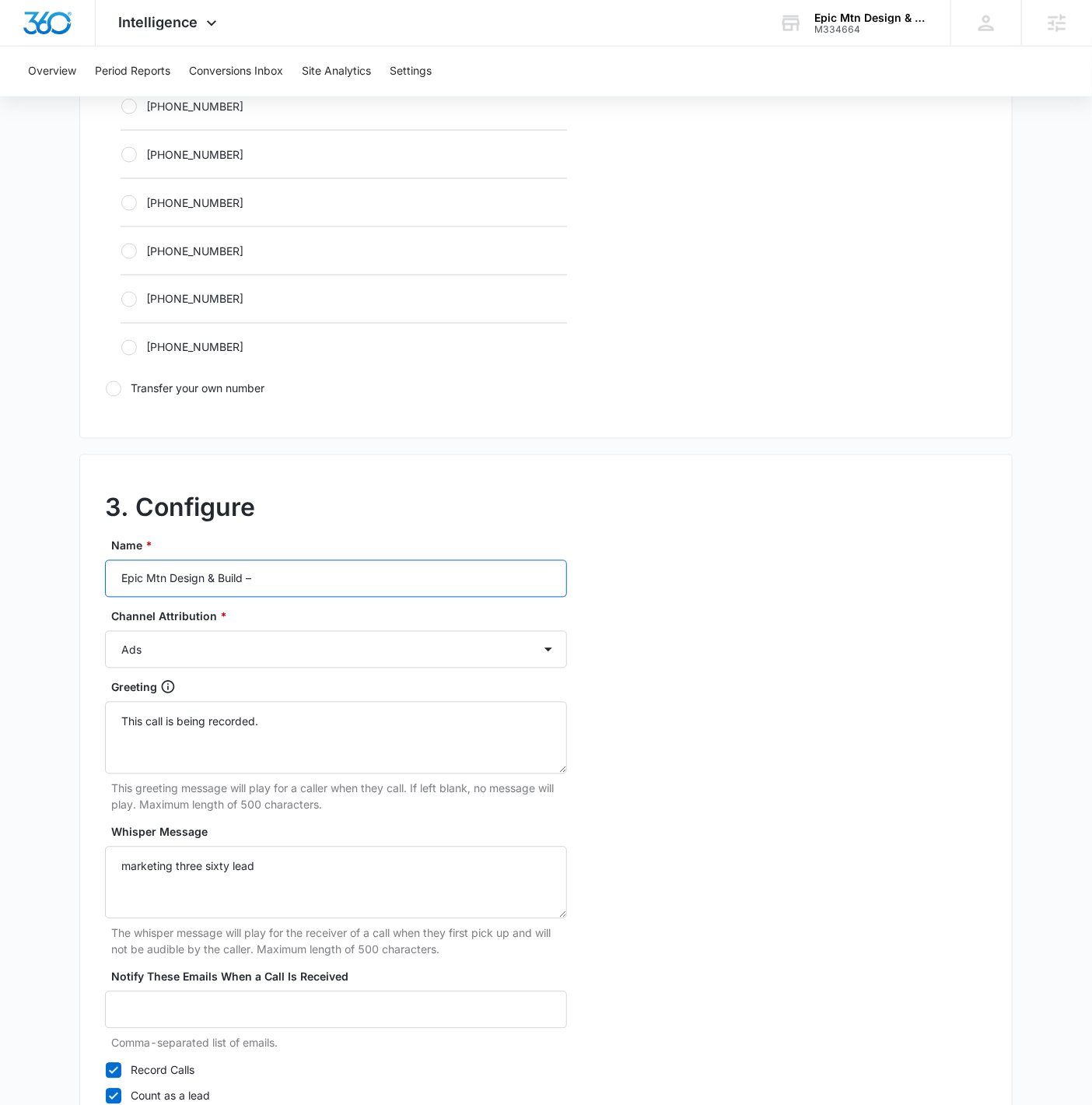
click at [363, 585] on input "Epic Mtn Design & Build –" at bounding box center [336, 579] width 462 height 38
type input "Epic Mtn Design & Build – LSA"
click at [391, 636] on select "Ads Local Service Ads Content Social Other" at bounding box center [336, 650] width 462 height 38
select select "LSA"
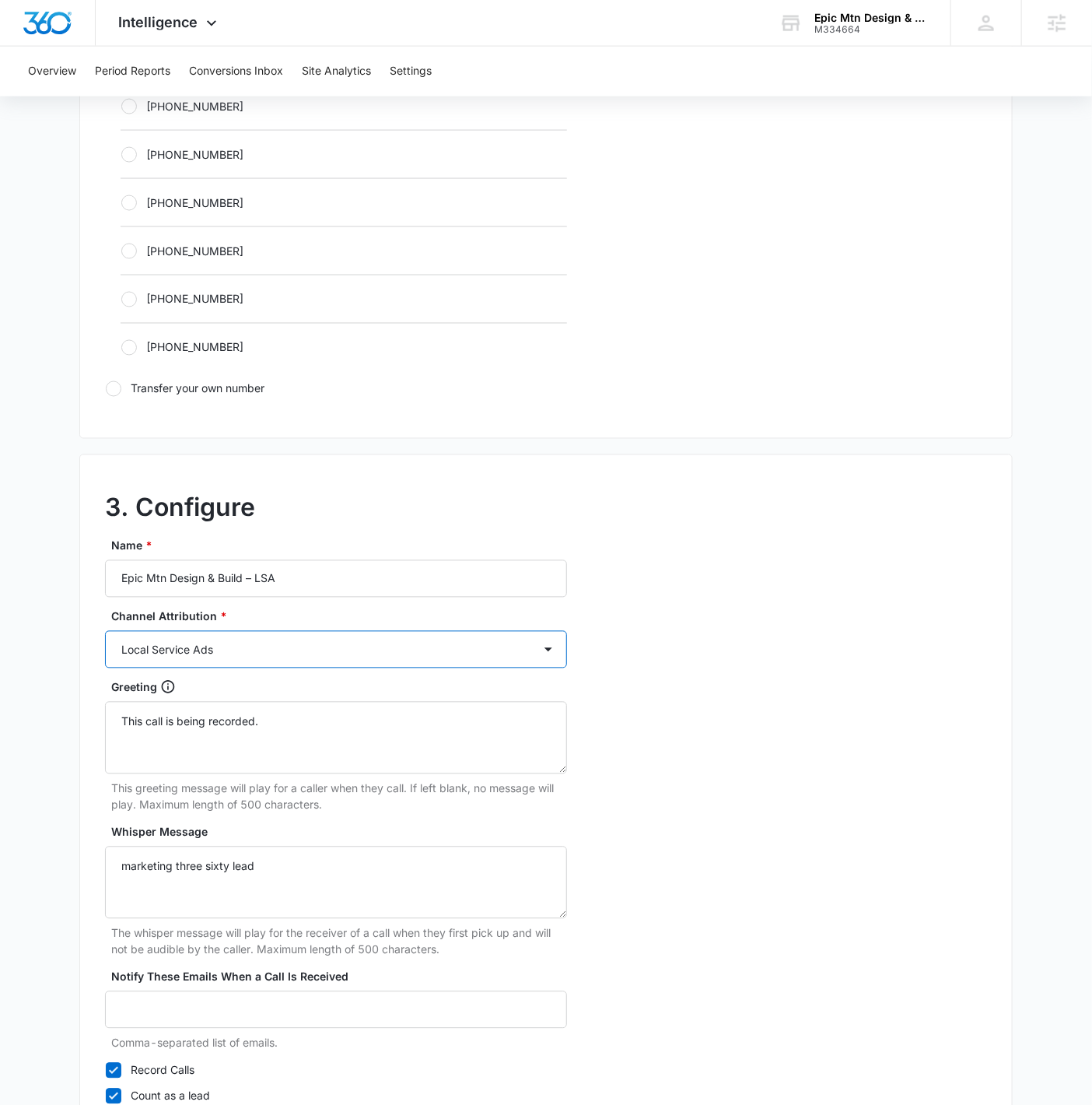
click at [105, 631] on select "Ads Local Service Ads Content Social Other" at bounding box center [336, 650] width 462 height 38
click at [749, 687] on div "3. Configure Name * Epic Mtn Design & Build – LSA Channel Attribution * Ads Loc…" at bounding box center [546, 799] width 934 height 691
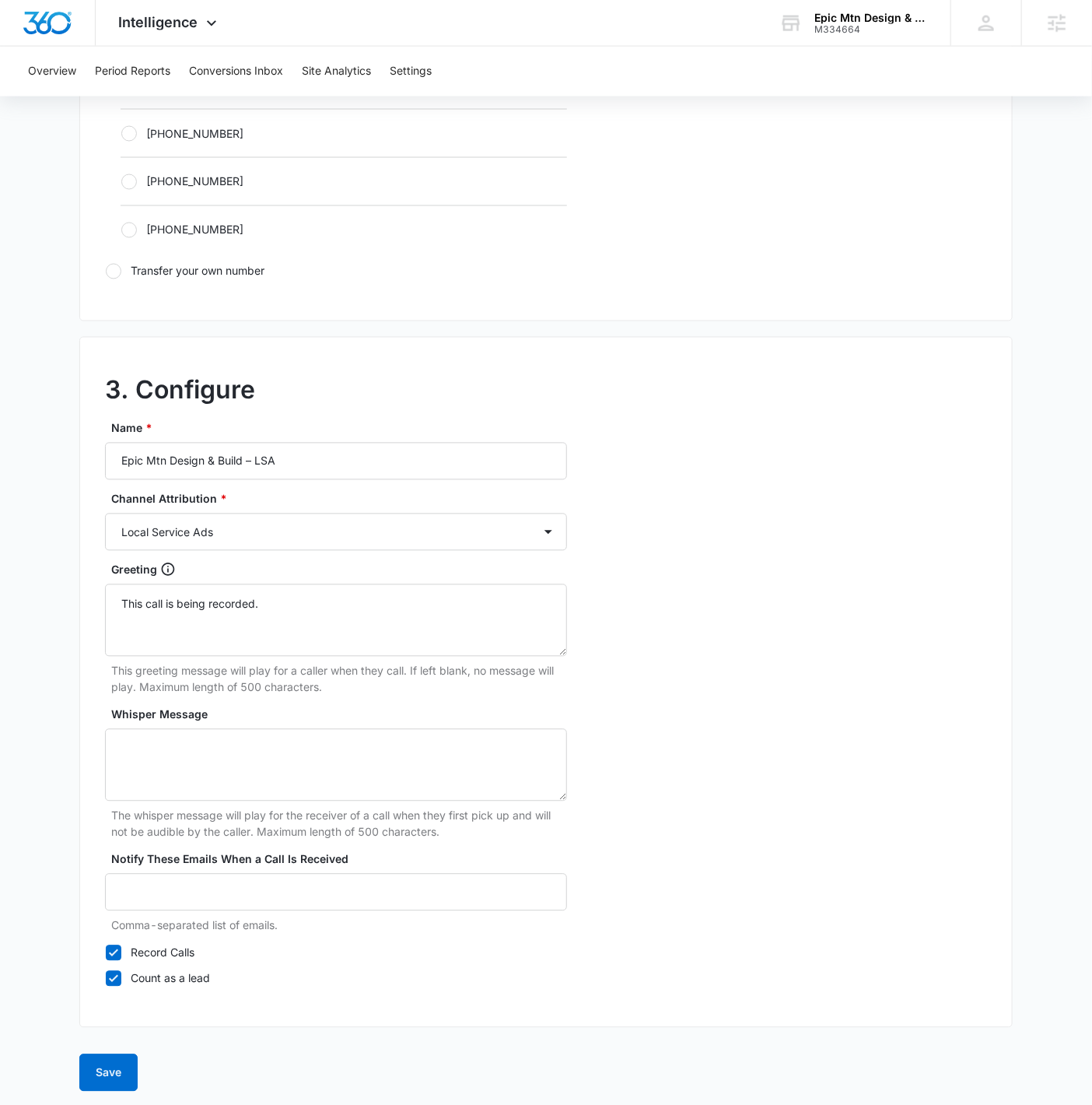
scroll to position [1061, 0]
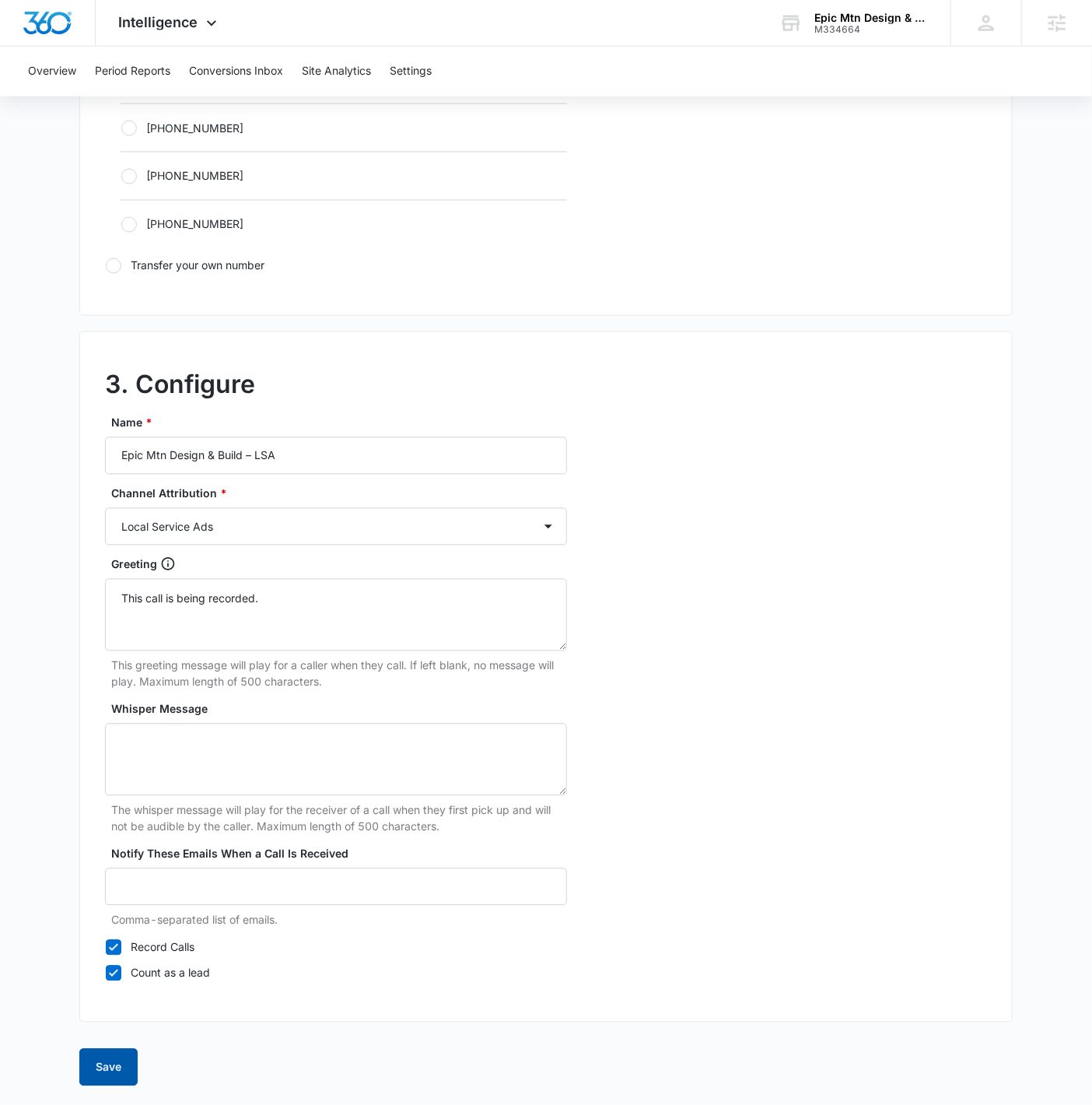
click at [118, 703] on button "Save" at bounding box center [108, 1067] width 58 height 38
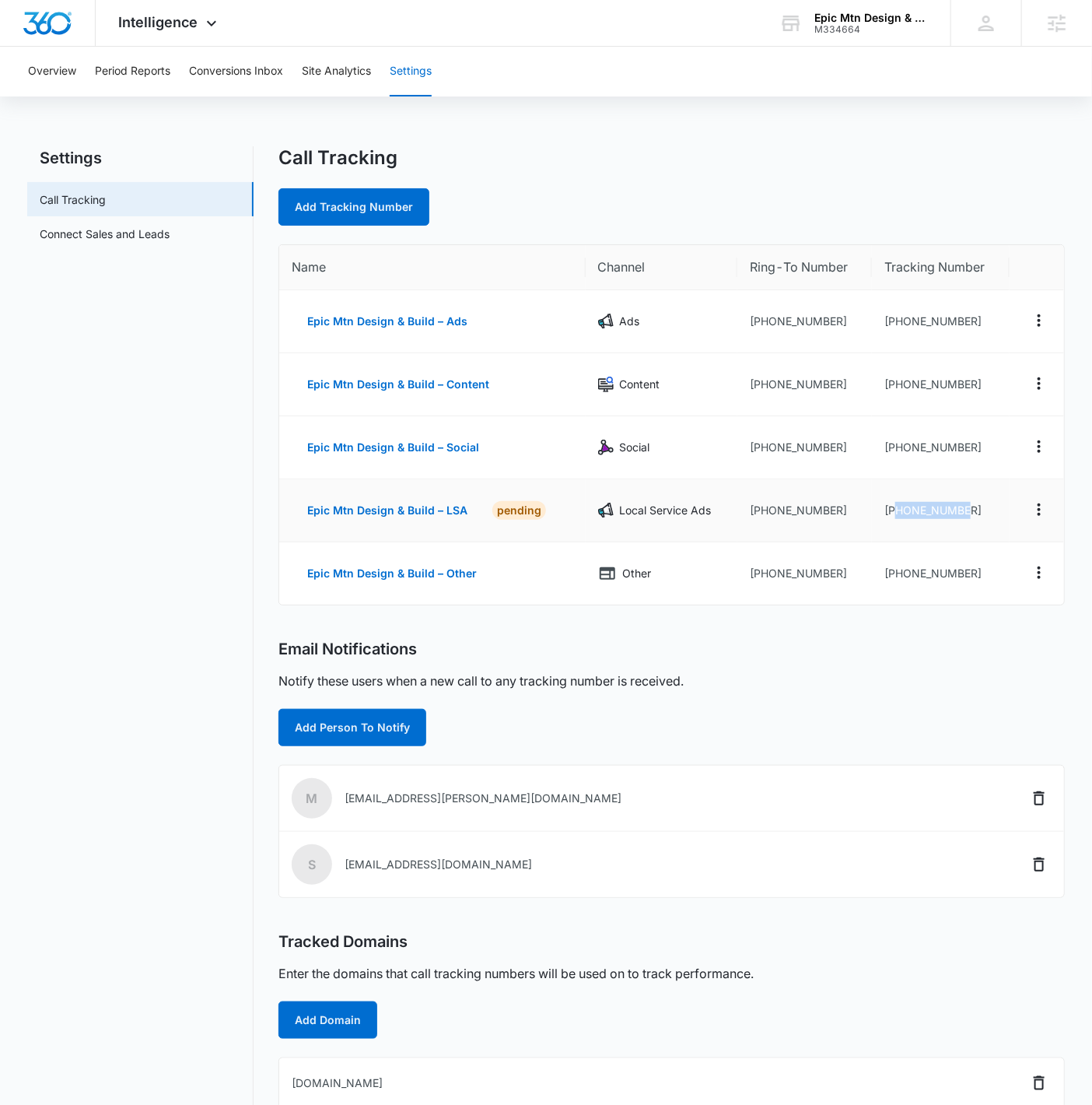
drag, startPoint x: 981, startPoint y: 511, endPoint x: 899, endPoint y: 512, distance: 82.0
click at [899, 512] on td "+17203162247" at bounding box center [941, 511] width 138 height 63
copy td "7203162247"
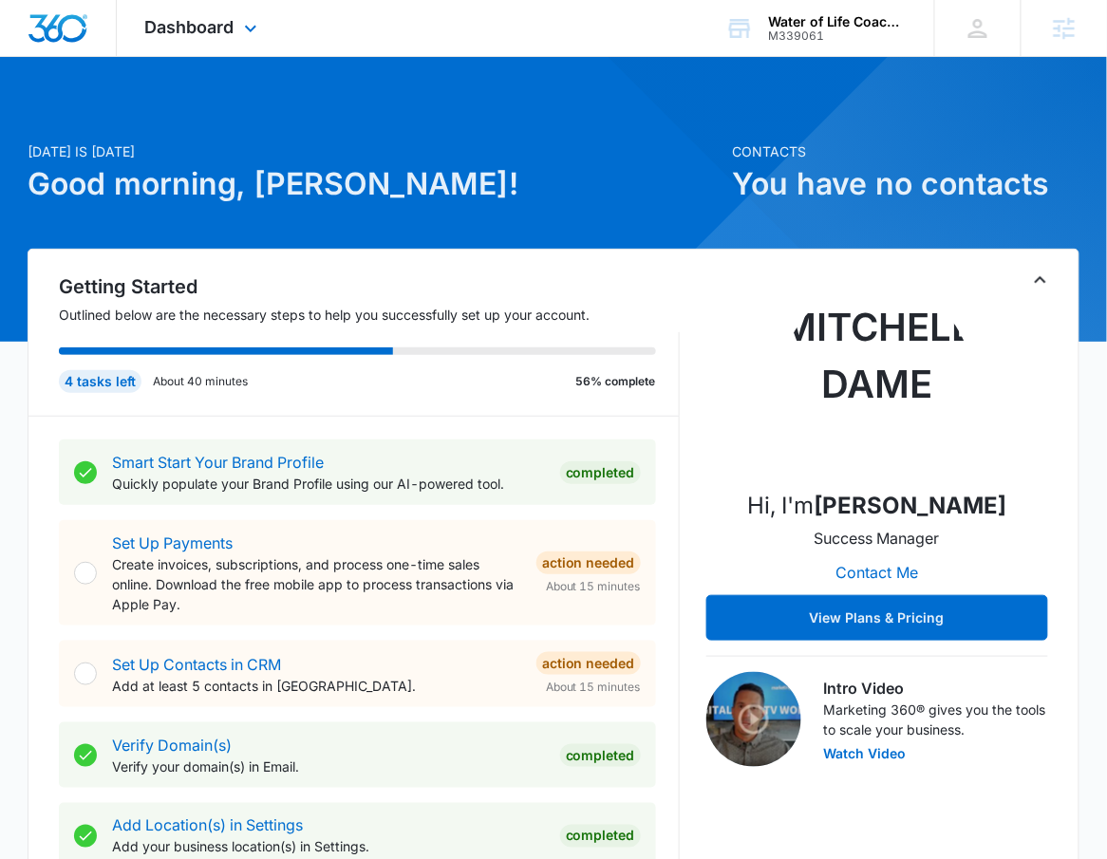
click at [218, 10] on div "Dashboard Apps Reputation Forms CRM Email Social Payments POS Content Ads Intel…" at bounding box center [204, 28] width 174 height 56
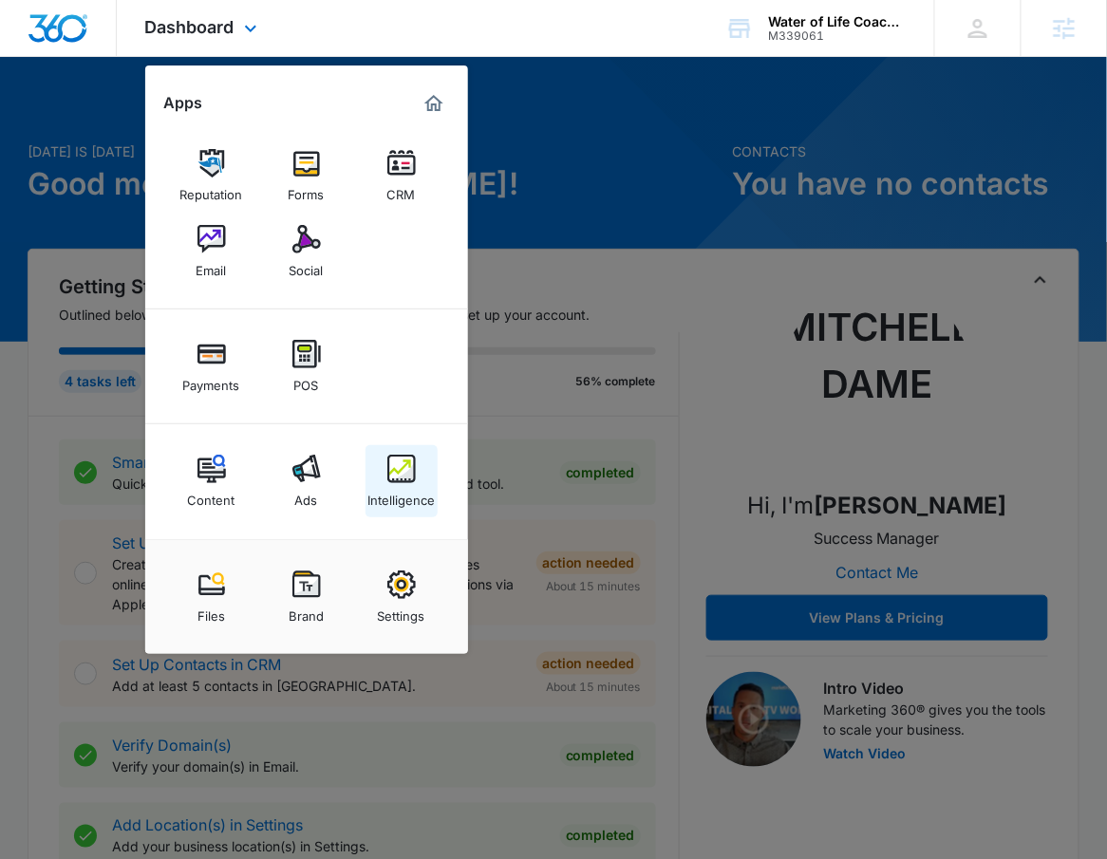
click at [429, 514] on link "Intelligence" at bounding box center [401, 481] width 72 height 72
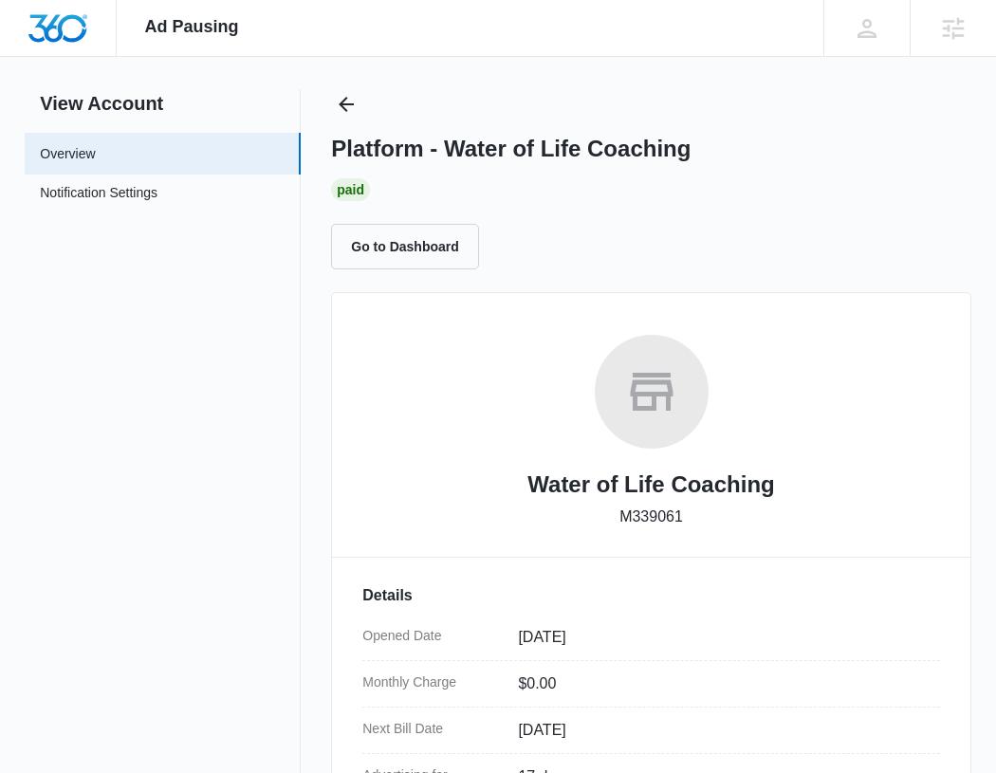
scroll to position [570, 0]
